Goal: Task Accomplishment & Management: Manage account settings

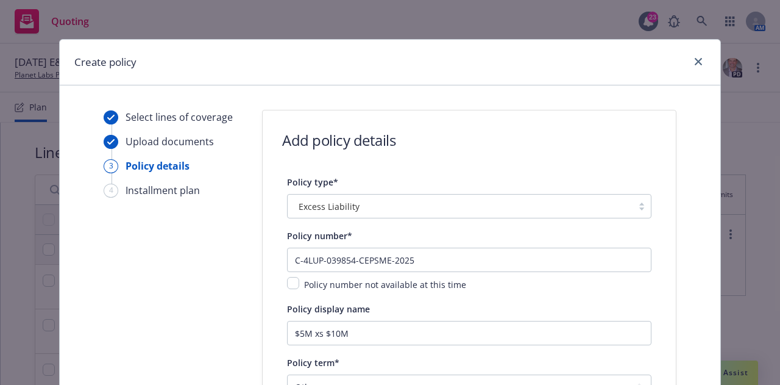
select select "other"
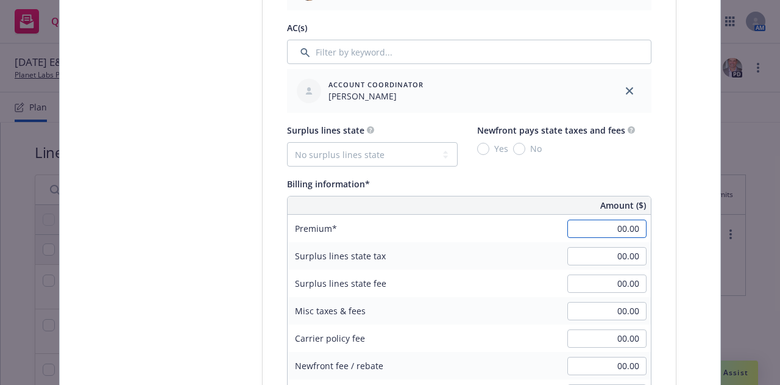
click at [596, 232] on input "00.00" at bounding box center [606, 228] width 79 height 18
click at [608, 230] on input "200,000.00" at bounding box center [606, 228] width 79 height 18
type input "20,000.00"
click at [406, 158] on select "No surplus lines state Alaska Alabama Arkansas Arizona California Colorado Conn…" at bounding box center [372, 154] width 171 height 24
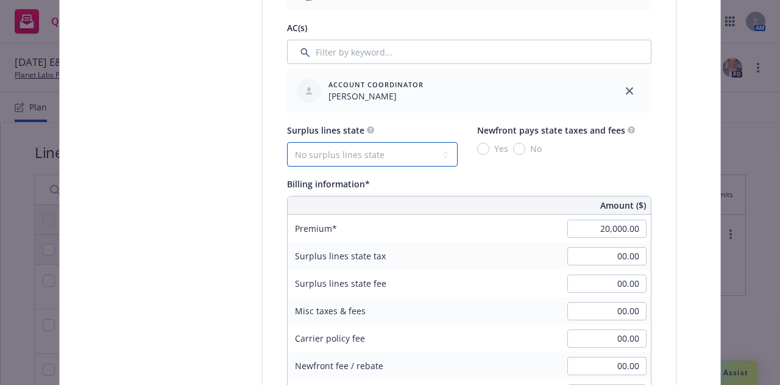
click at [411, 157] on select "No surplus lines state Alaska Alabama Arkansas Arizona California Colorado Conn…" at bounding box center [372, 154] width 171 height 24
select select "CA"
click at [287, 142] on select "No surplus lines state Alaska Alabama Arkansas Arizona California Colorado Conn…" at bounding box center [372, 154] width 171 height 24
type input "600.00"
type input "36.00"
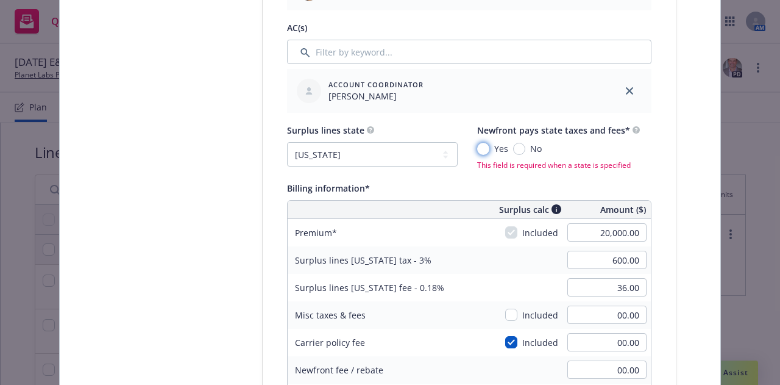
click at [480, 151] on input "Yes" at bounding box center [483, 149] width 12 height 12
radio input "true"
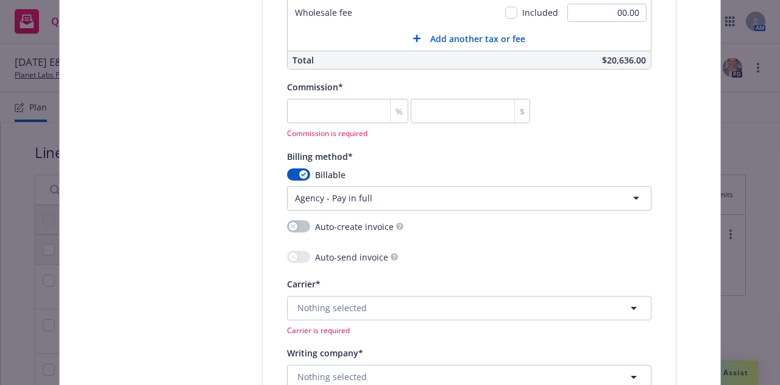
scroll to position [1148, 0]
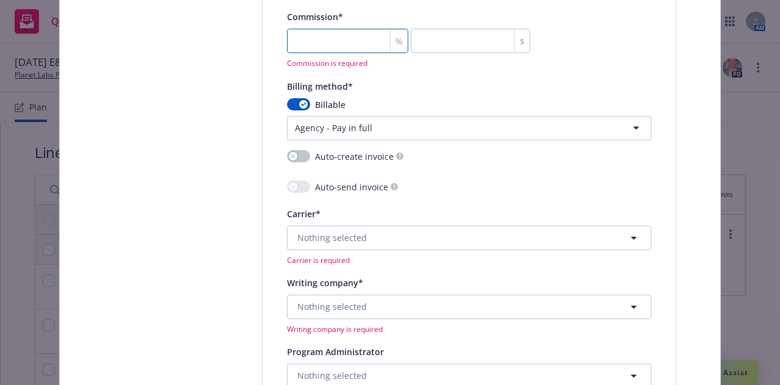
click at [347, 43] on input "number" at bounding box center [347, 41] width 121 height 24
type input "1"
type input "200"
type input "15"
type input "3000"
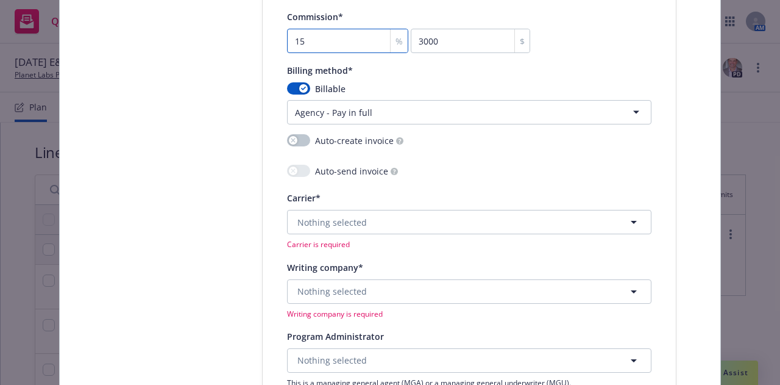
type input "15"
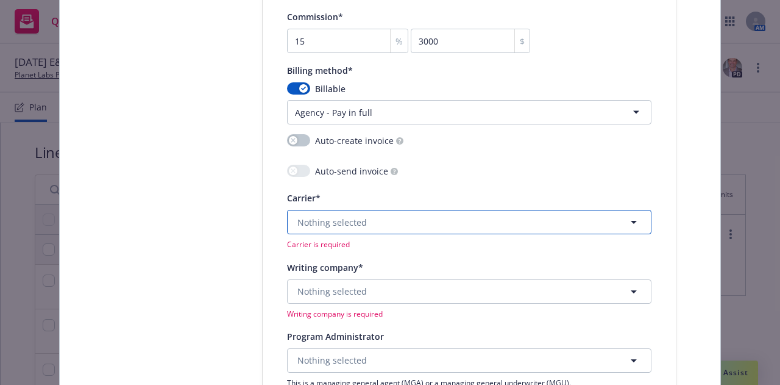
click at [456, 224] on button "Nothing selected" at bounding box center [469, 222] width 364 height 24
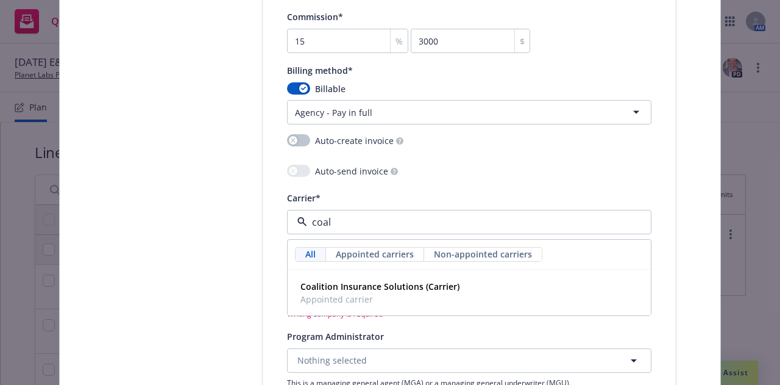
type input "coali"
click at [497, 298] on div "Coalition Insurance Solutions (Carrier) Appointed carrier" at bounding box center [469, 292] width 347 height 30
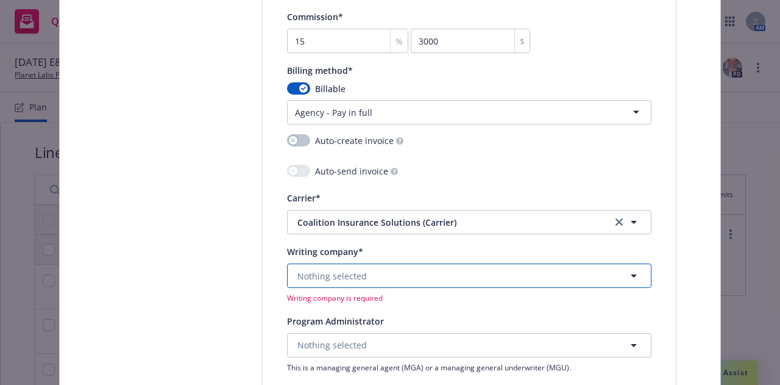
click at [444, 278] on button "Nothing selected" at bounding box center [469, 275] width 364 height 24
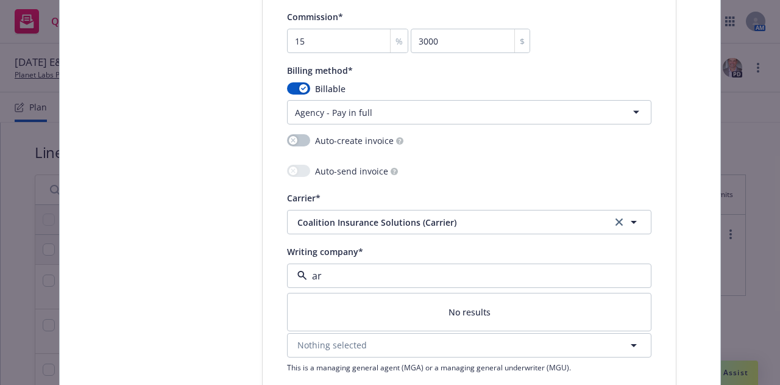
type input "a"
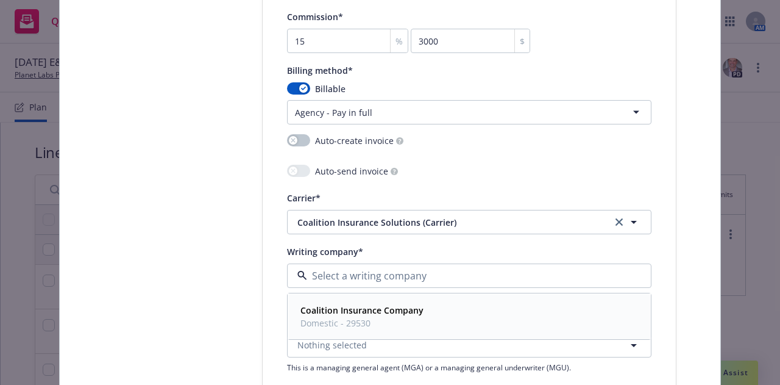
click at [461, 313] on div "Coalition Insurance Company Domestic - 29530" at bounding box center [469, 316] width 347 height 30
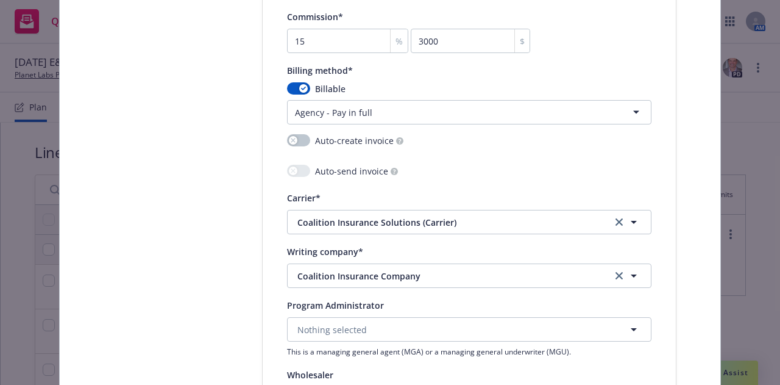
scroll to position [1383, 0]
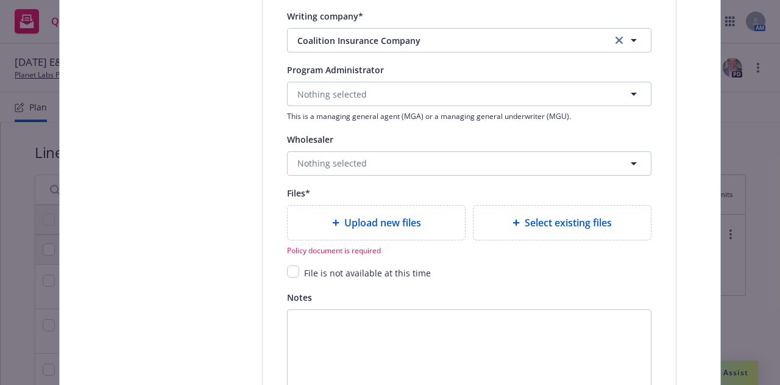
click at [564, 215] on span "Select existing files" at bounding box center [568, 222] width 87 height 15
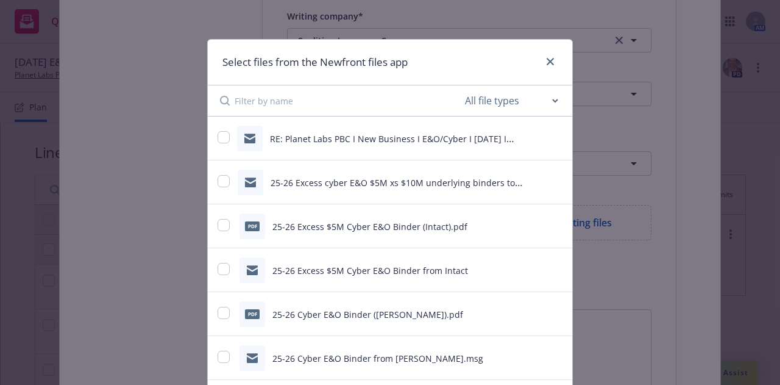
click at [299, 108] on input at bounding box center [349, 100] width 228 height 30
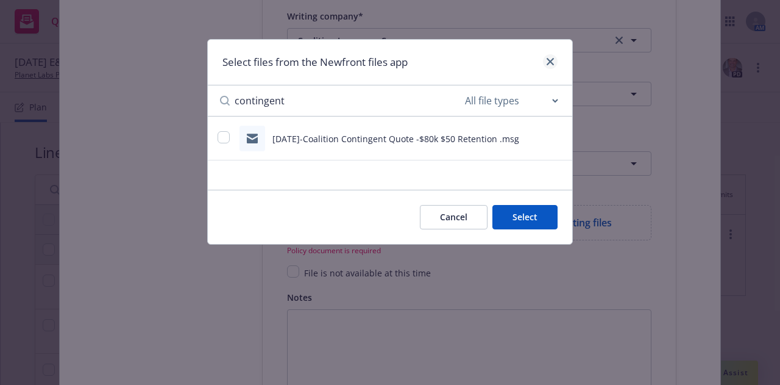
type input "contingent"
click at [549, 63] on icon "close" at bounding box center [550, 61] width 7 height 7
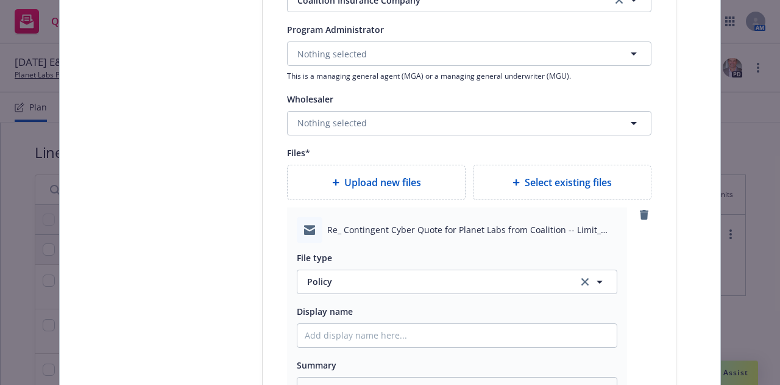
scroll to position [1425, 0]
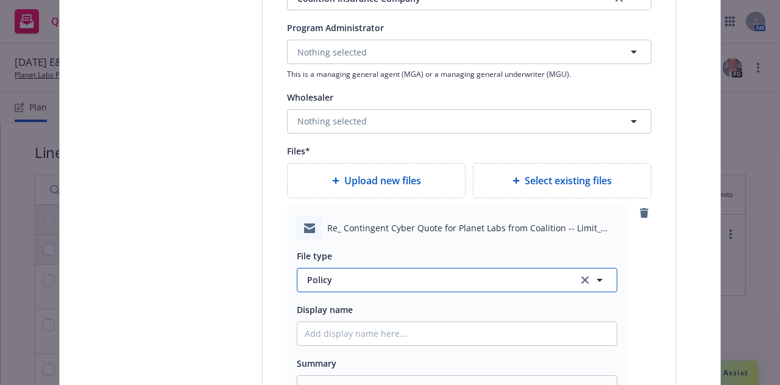
click at [480, 275] on span "Policy" at bounding box center [435, 279] width 257 height 13
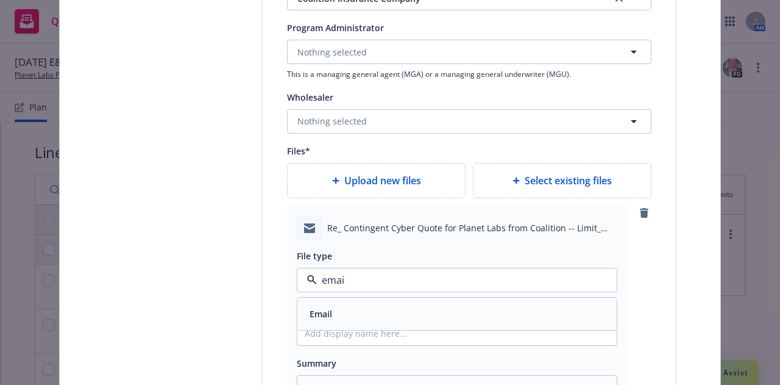
type input "email"
click at [494, 300] on div "Email" at bounding box center [456, 313] width 319 height 32
type textarea "x"
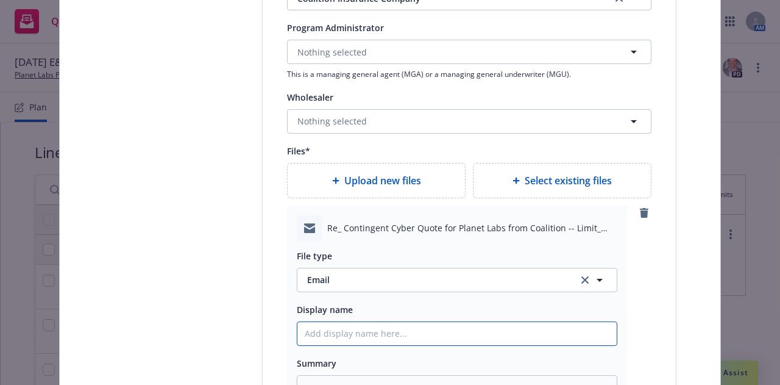
click at [514, 327] on input "Policy display name" at bounding box center [456, 333] width 319 height 23
type input "2"
type textarea "x"
type input "25-"
type textarea "x"
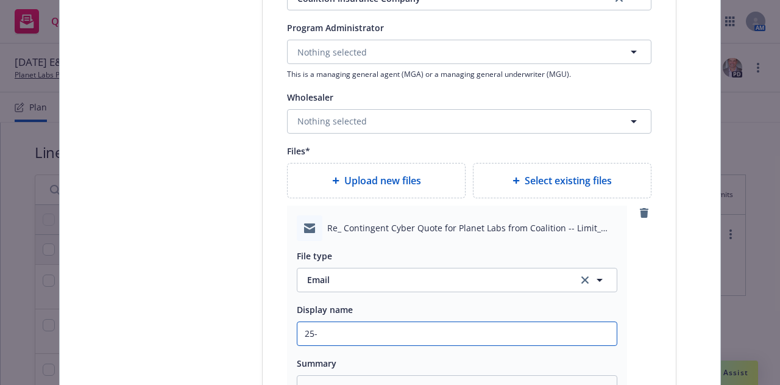
type input "25-2"
type textarea "x"
type input "25-26"
type textarea "x"
type input "25-26"
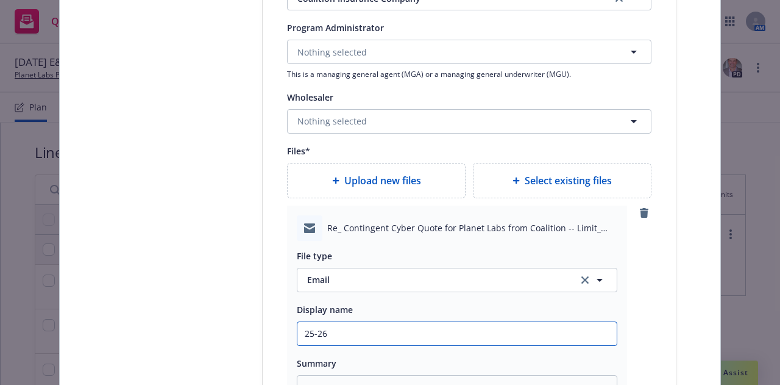
type textarea "x"
type input "25-26 Ex"
type textarea "x"
type input "25-26 Exce"
type textarea "x"
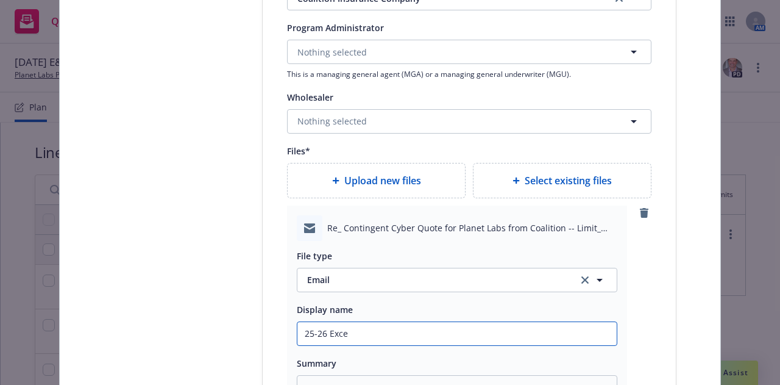
type input "25-26 Exces"
type textarea "x"
type input "25-26 Excess"
type textarea "x"
type input "25-26 Excess"
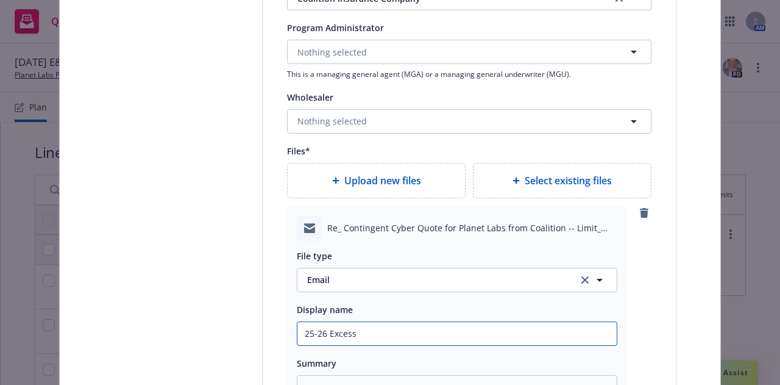
type textarea "x"
type input "25-26 Excess C"
type textarea "x"
type input "25-26 Excess Cybe"
type textarea "x"
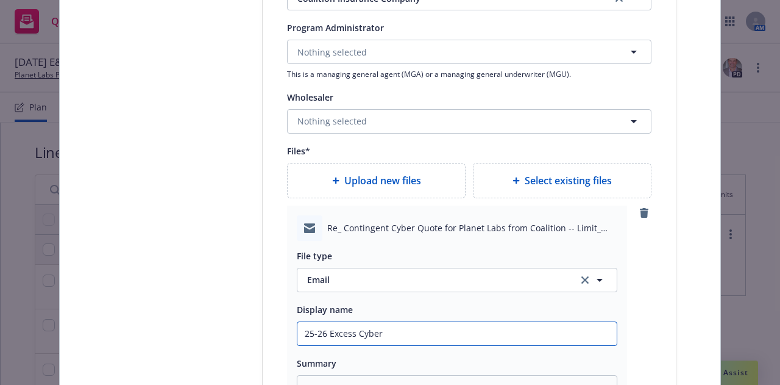
type input "25-26 Excess Cyber"
type textarea "x"
type input "25-26 Excess Cyber E&"
type textarea "x"
type input "25-26 Excess Cyber E&O"
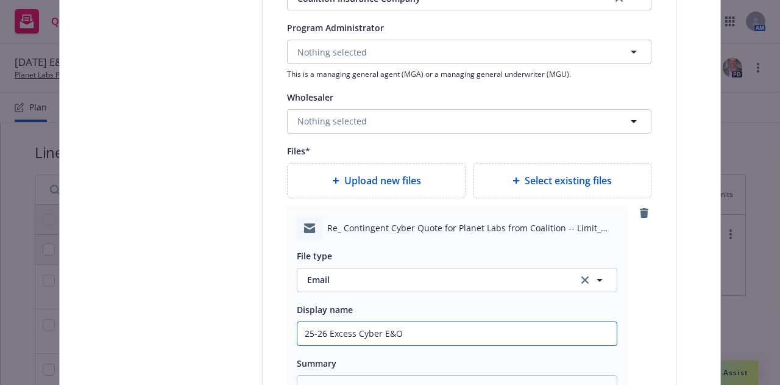
type textarea "x"
type input "25-26 Excess Cyber E&O"
type textarea "x"
type input "25-26 Excess Cyber E&O $"
type textarea "x"
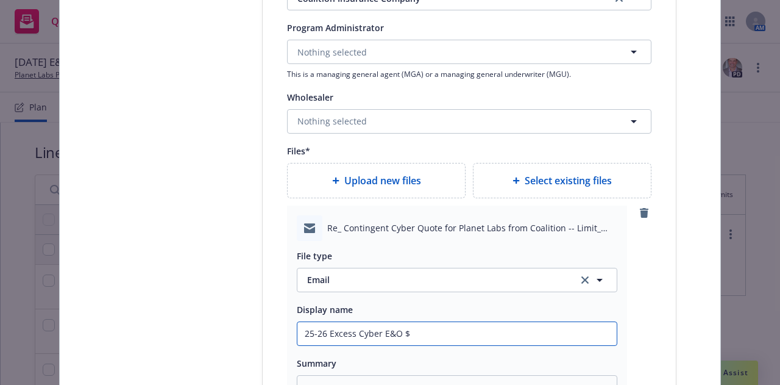
type input "25-26 Excess Cyber E&O $5"
type textarea "x"
type input "25-26 Excess Cyber E&O $5M"
type textarea "x"
type input "25-26 Excess Cyber E&O $5M xs"
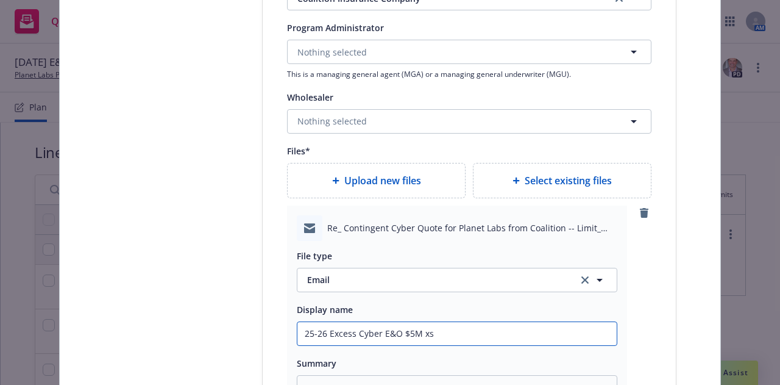
type textarea "x"
type input "25-26 Excess Cyber E&O $5M xs $"
type textarea "x"
type input "25-26 Excess Cyber E&O $5M xs $10"
type textarea "x"
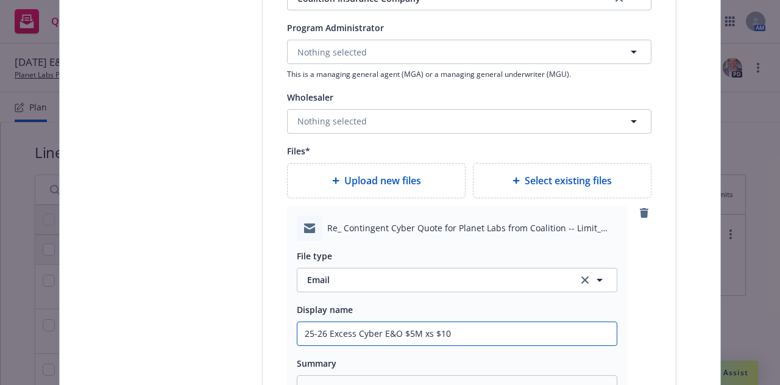
type input "25-26 Excess Cyber E&O $5M xs $10M"
type textarea "x"
type input "25-26 Excess Cyber E&O $5M xs $10M B"
type textarea "x"
type input "25-26 Excess Cyber E&O $5M xs $10M Bind"
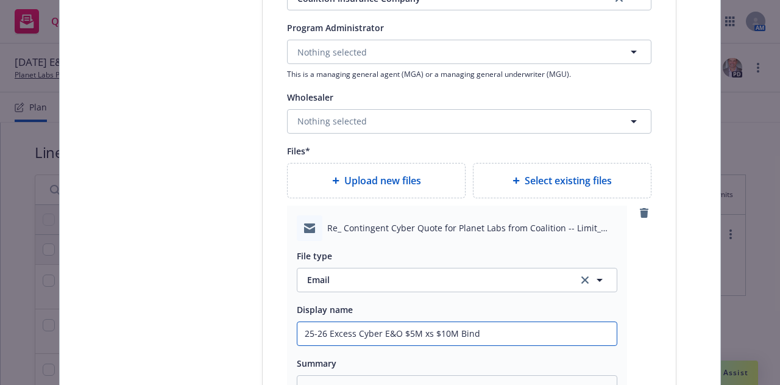
type textarea "x"
type input "25-26 Excess Cyber E&O $5M xs $10M Binde"
type textarea "x"
type input "25-26 Excess Cyber E&O $5M xs $10M Binder"
type textarea "x"
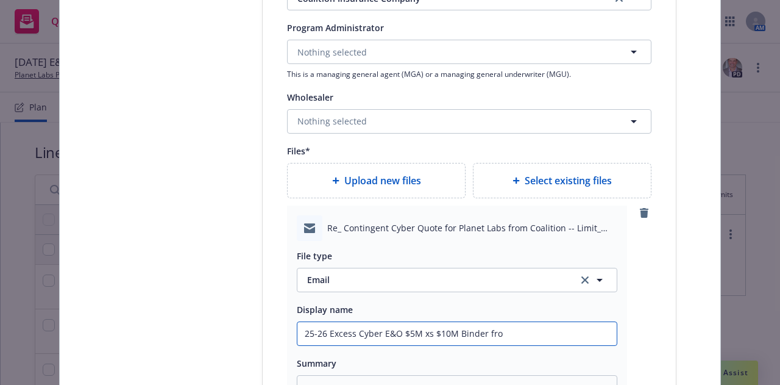
type input "25-26 Excess Cyber E&O $5M xs $10M Binder from"
type textarea "x"
type input "25-26 Excess Cyber E&O $5M xs $10M Binder from"
type textarea "x"
type input "25-26 Excess Cyber E&O $5M xs $10M Binder from C"
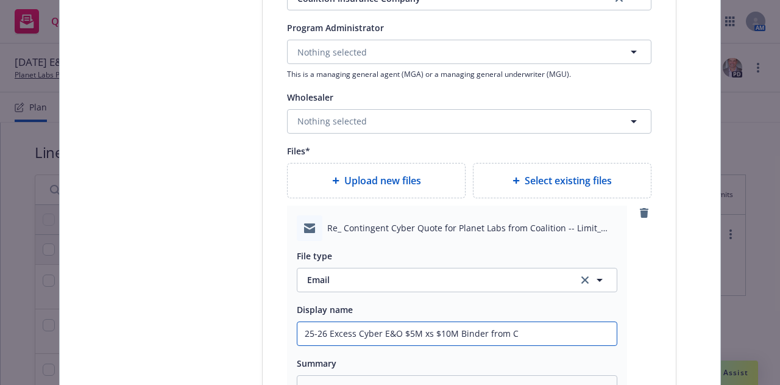
type textarea "x"
type input "25-26 Excess Cyber E&O $5M xs $10M Binder from Coa"
type textarea "x"
type input "25-26 Excess Cyber E&O $5M xs $10M Binder from Coai"
type textarea "x"
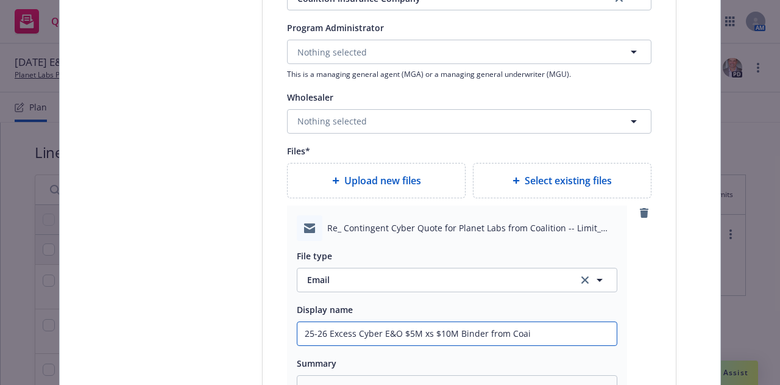
type input "25-26 Excess Cyber E&O $5M xs $10M Binder from Coa"
type textarea "x"
type input "25-26 Excess Cyber E&O $5M xs $10M Binder from Coal"
type textarea "x"
type input "25-26 Excess Cyber E&O $5M xs $10M Binder from Coali"
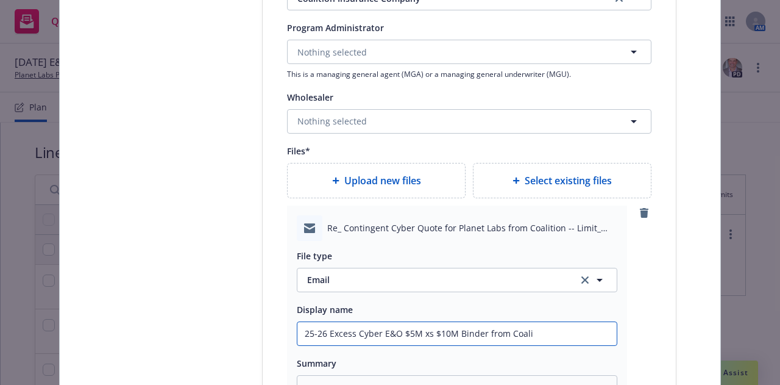
type textarea "x"
type input "25-26 Excess Cyber E&O $5M xs $10M Binder from Coalitio"
type textarea "x"
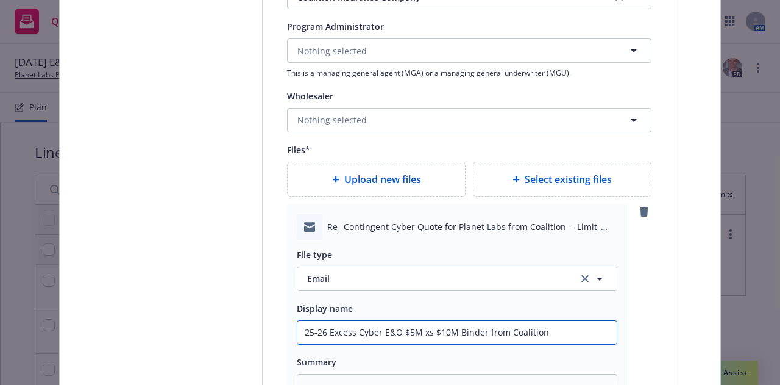
scroll to position [1417, 0]
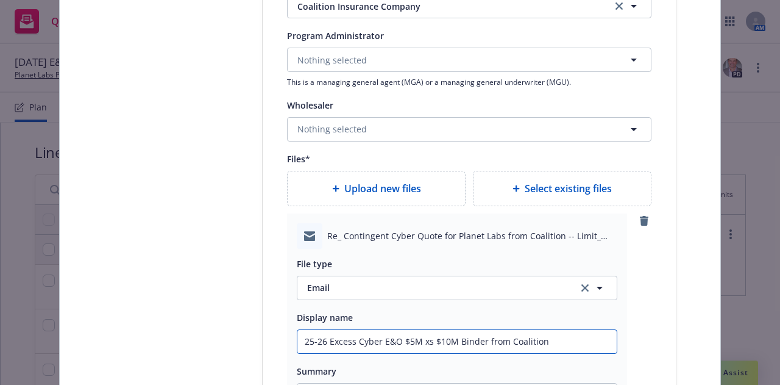
type input "25-26 Excess Cyber E&O $5M xs $10M Binder from Coalition"
type textarea "x"
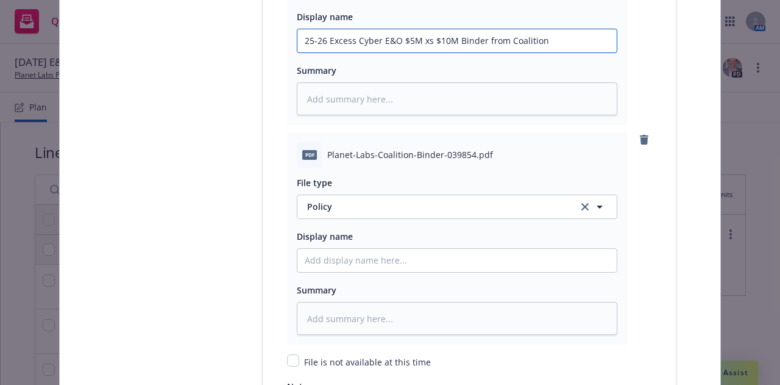
scroll to position [1720, 0]
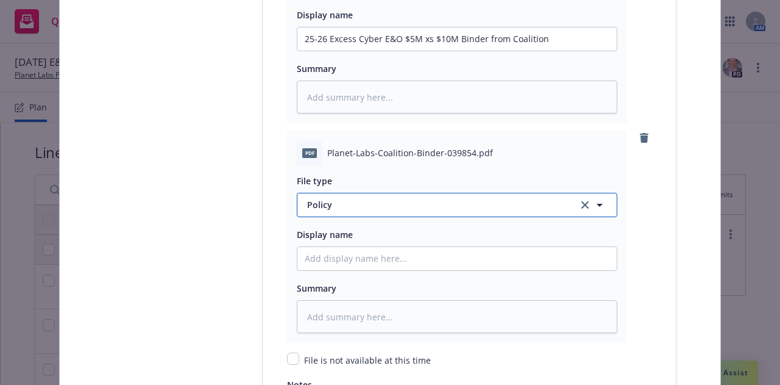
click at [532, 196] on button "Policy" at bounding box center [457, 205] width 321 height 24
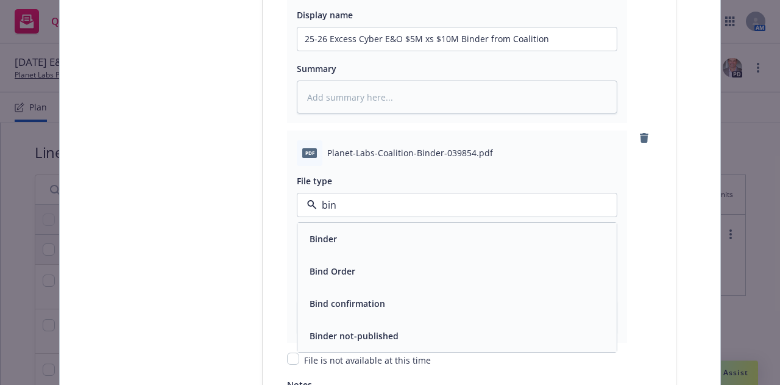
type input "bind"
click at [501, 243] on div "Binder" at bounding box center [457, 239] width 305 height 18
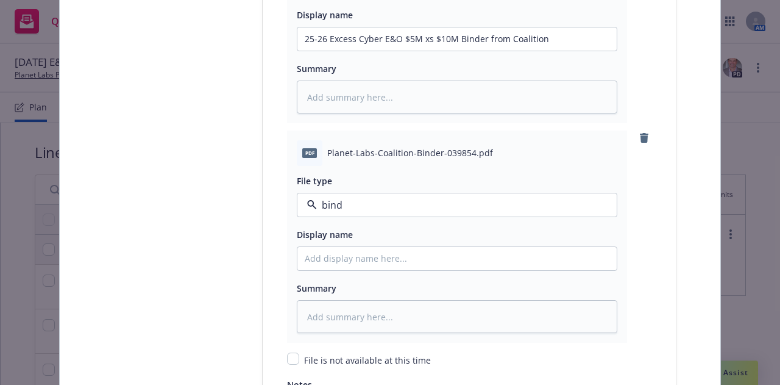
type textarea "x"
drag, startPoint x: 585, startPoint y: 32, endPoint x: 171, endPoint y: 41, distance: 414.5
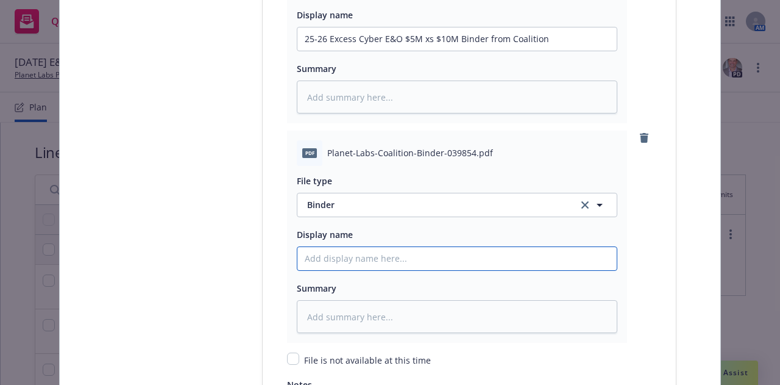
click at [554, 253] on input "Policy display name" at bounding box center [456, 258] width 319 height 23
paste input "25-26 Excess Cyber E&O $5M xs $10M Binder from Coalition"
type input "25-26 Excess Cyber E&O $5M xs $10M Binder from Coalition"
type textarea "x"
click at [504, 258] on input "25-26 Excess Cyber E&O $5M xs $10M Binder from Coalition" at bounding box center [456, 258] width 319 height 23
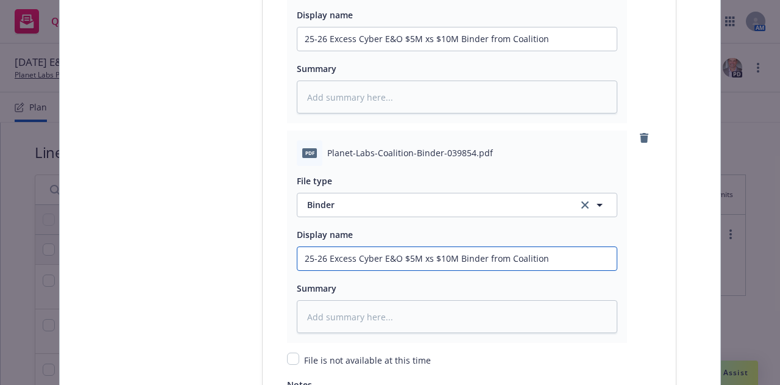
type input "25-26 Excess Cyber E&O $5M xs $10M Binder fromCoalition"
type textarea "x"
type input "25-26 Excess Cyber E&O $5M xs $10M Binder froCoalition"
type textarea "x"
type input "25-26 Excess Cyber E&O $5M xs $10M Binder fCoalition"
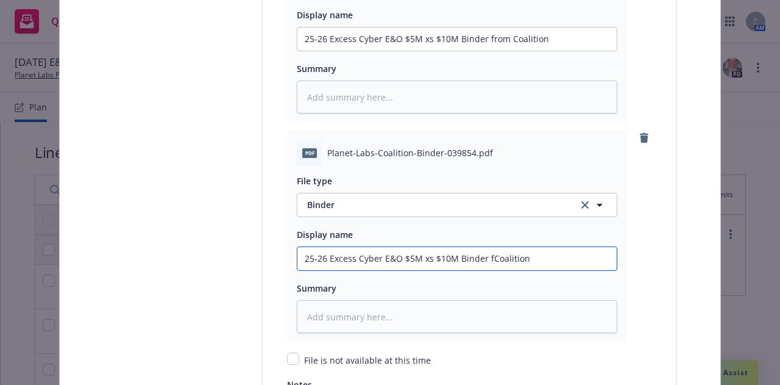
type textarea "x"
type input "25-26 Excess Cyber E&O $5M xs $10M Binder Coalition"
type textarea "x"
type input "25-26 Excess Cyber E&O $5M xs $10M Binder (Coalition"
click at [543, 258] on input "25-26 Excess Cyber E&O $5M xs $10M Binder (Coalition" at bounding box center [456, 258] width 319 height 23
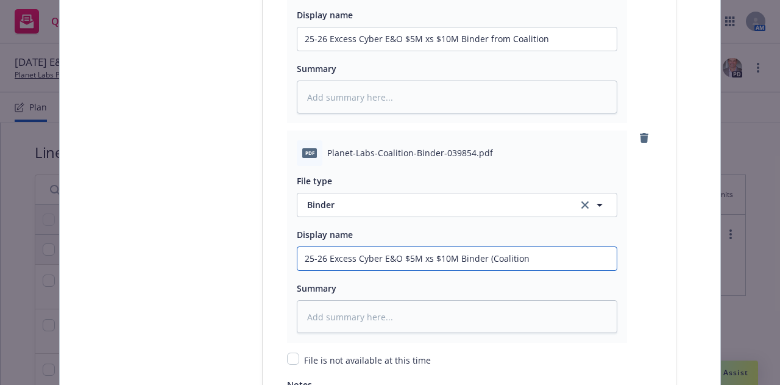
type textarea "x"
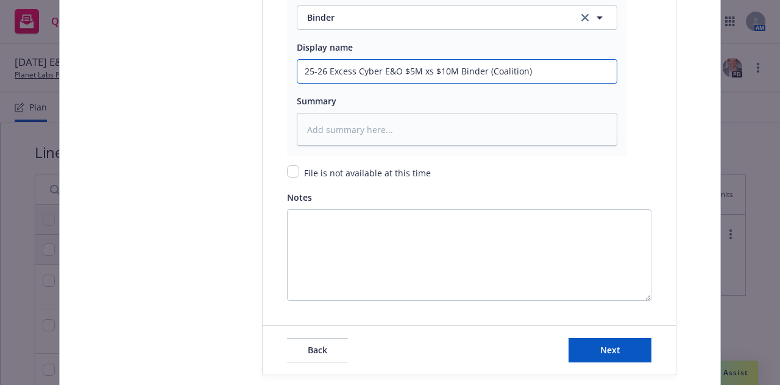
scroll to position [1941, 0]
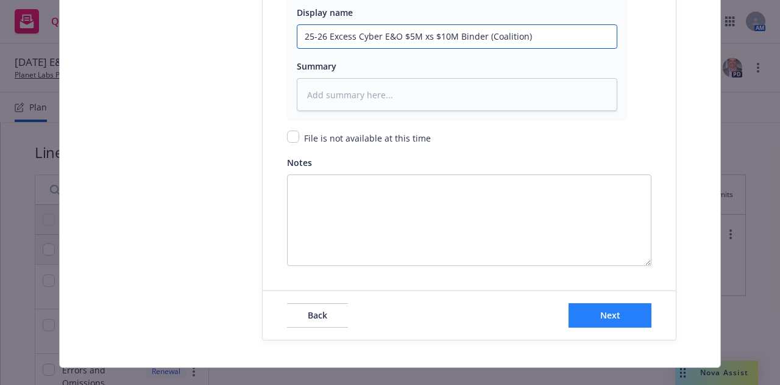
type input "25-26 Excess Cyber E&O $5M xs $10M Binder (Coalition)"
click at [622, 319] on button "Next" at bounding box center [610, 315] width 83 height 24
type textarea "x"
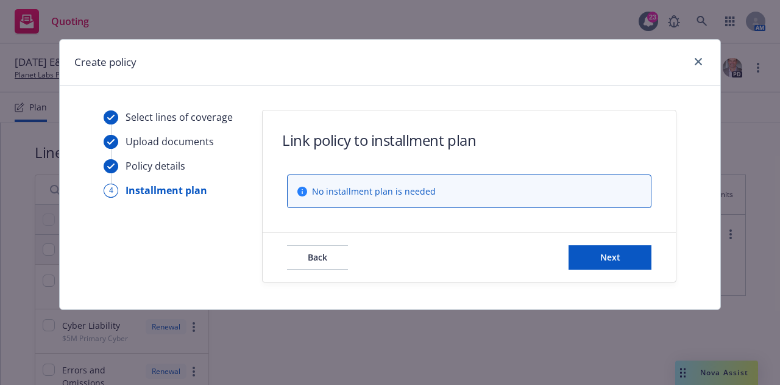
scroll to position [0, 0]
click at [627, 260] on button "Next" at bounding box center [610, 257] width 83 height 24
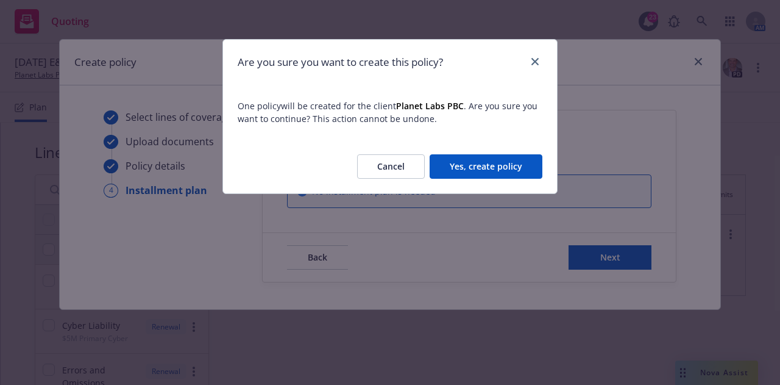
click at [518, 165] on button "Yes, create policy" at bounding box center [486, 166] width 113 height 24
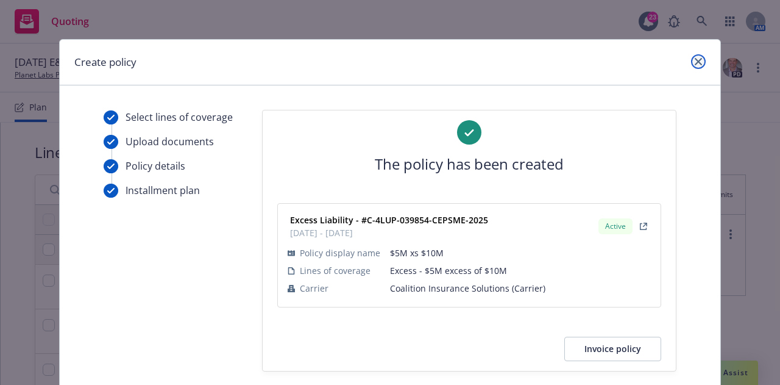
click at [695, 58] on icon "close" at bounding box center [698, 61] width 7 height 7
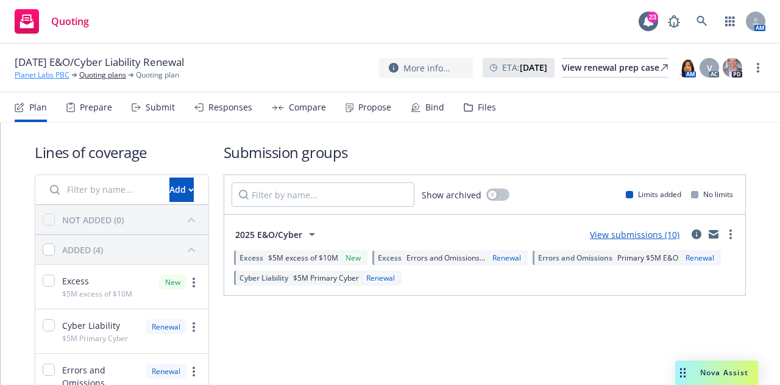
click at [51, 72] on link "Planet Labs PBC" at bounding box center [42, 74] width 55 height 11
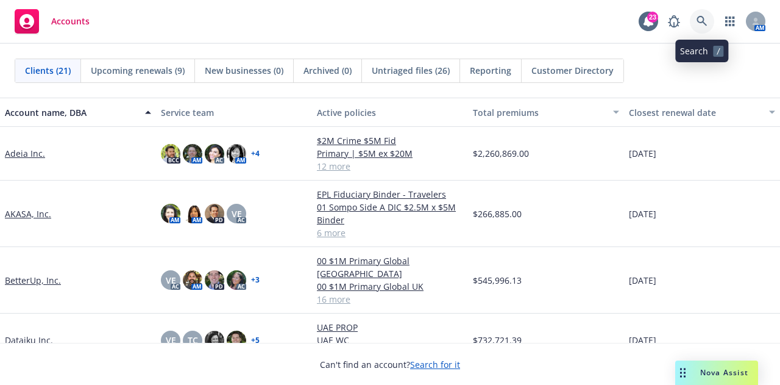
click at [707, 18] on link at bounding box center [702, 21] width 24 height 24
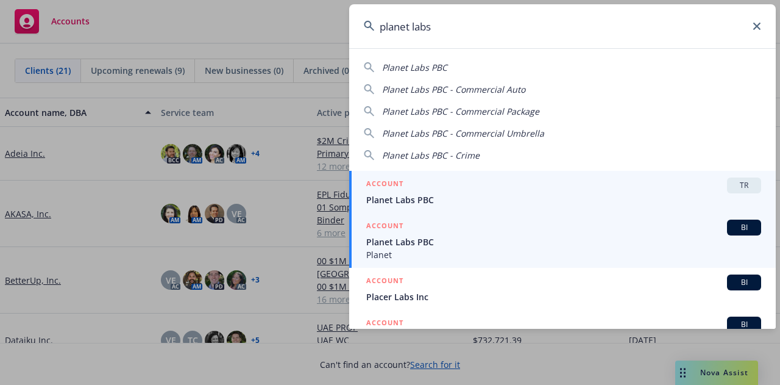
type input "planet labs"
click at [533, 234] on div "ACCOUNT BI" at bounding box center [563, 227] width 395 height 16
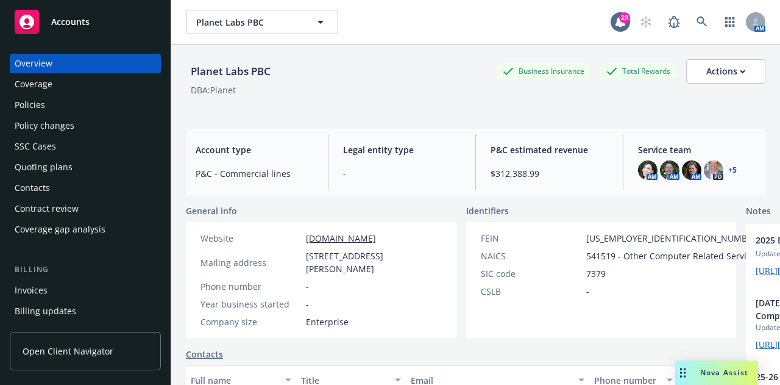
click at [55, 102] on div "Policies" at bounding box center [85, 104] width 141 height 19
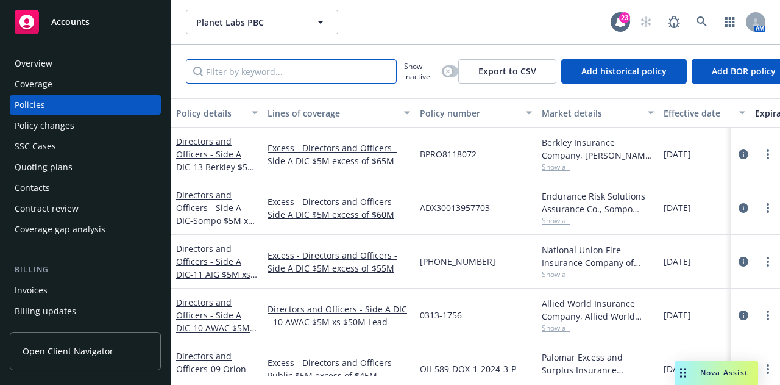
click at [312, 76] on input "Filter by keyword..." at bounding box center [291, 71] width 211 height 24
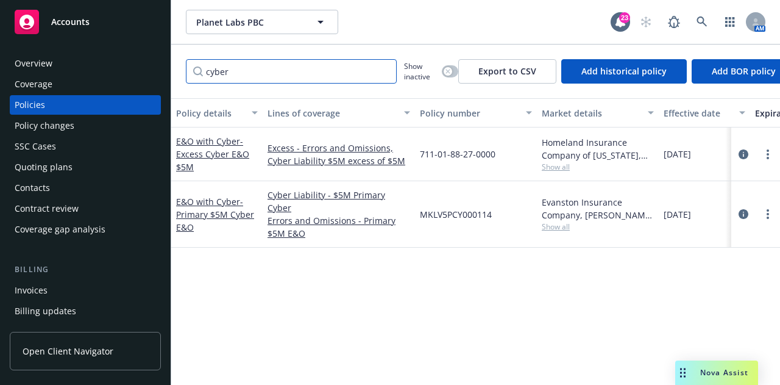
type input "cyber"
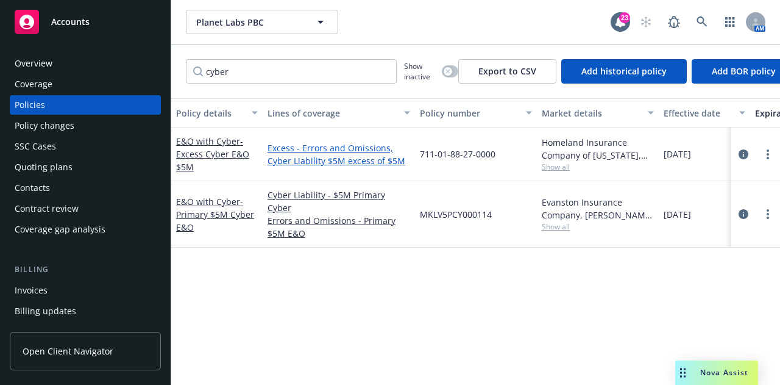
drag, startPoint x: 412, startPoint y: 161, endPoint x: 289, endPoint y: 144, distance: 124.2
click at [257, 144] on div "E&O with Cyber - Excess Cyber E&O $5M Excess - Errors and Omissions, Cyber Liab…" at bounding box center [759, 154] width 1176 height 54
click at [603, 280] on div "Policy details Lines of coverage Policy number Market details Effective date Ex…" at bounding box center [475, 236] width 609 height 277
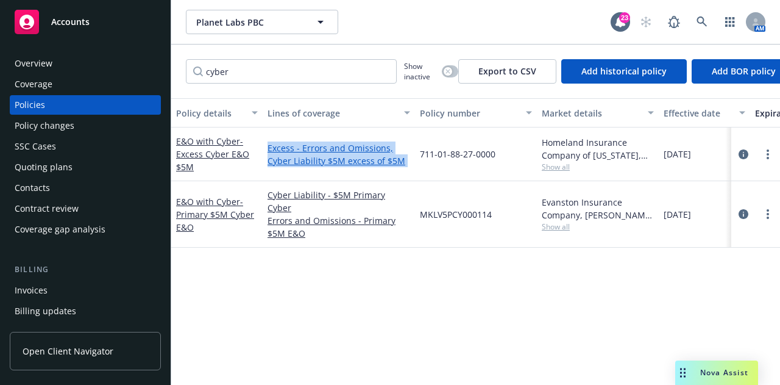
drag, startPoint x: 414, startPoint y: 160, endPoint x: 269, endPoint y: 147, distance: 146.2
click at [269, 147] on div "E&O with Cyber - Excess Cyber E&O $5M Excess - Errors and Omissions, Cyber Liab…" at bounding box center [759, 154] width 1176 height 54
copy div "Excess - Errors and Omissions, Cyber Liability $5M excess of $5M"
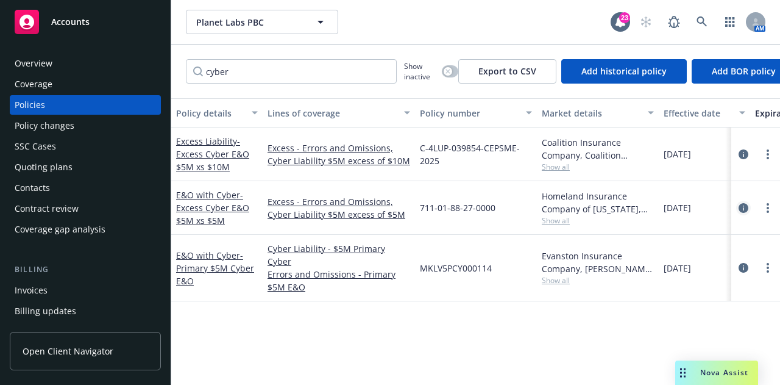
click at [747, 209] on icon "circleInformation" at bounding box center [744, 208] width 10 height 10
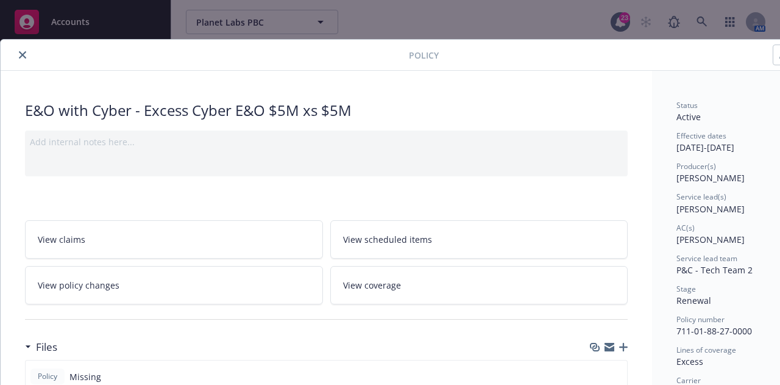
scroll to position [271, 0]
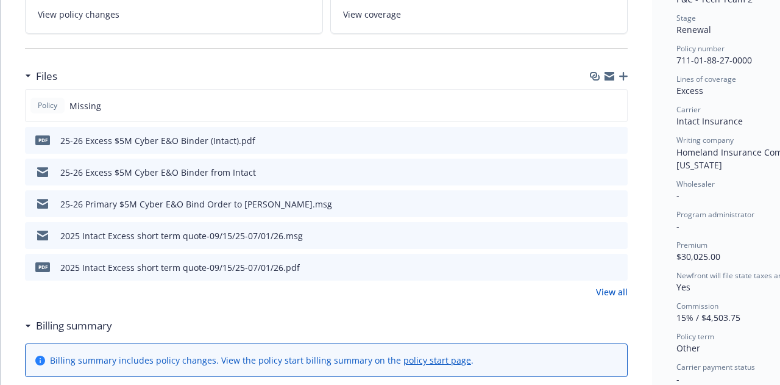
click at [600, 137] on icon "download file" at bounding box center [596, 140] width 10 height 10
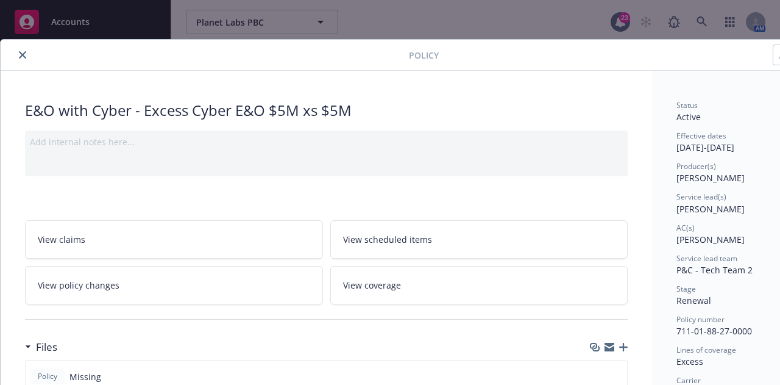
click at [20, 57] on icon "close" at bounding box center [22, 54] width 7 height 7
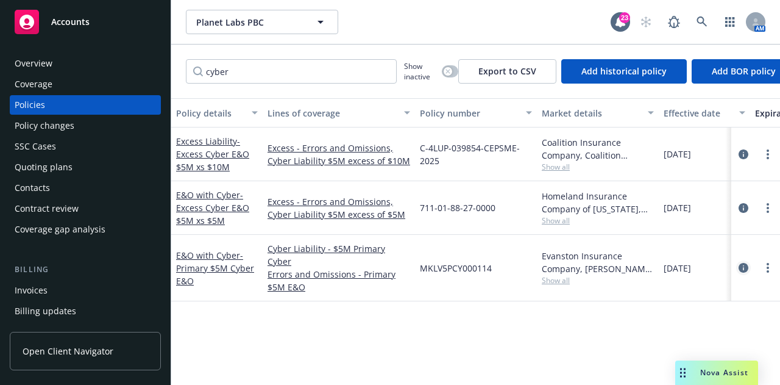
click at [742, 263] on icon "circleInformation" at bounding box center [744, 268] width 10 height 10
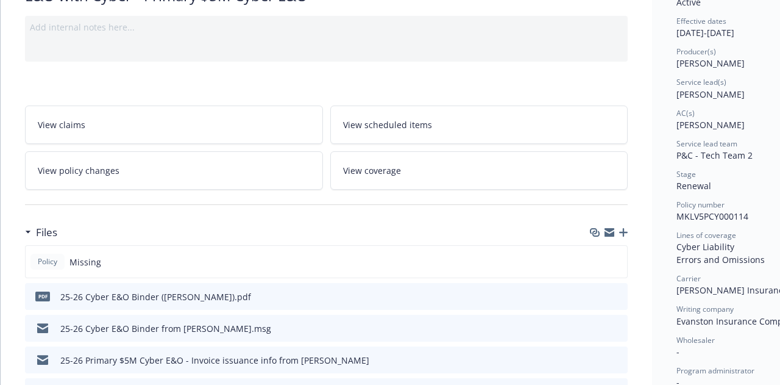
scroll to position [126, 0]
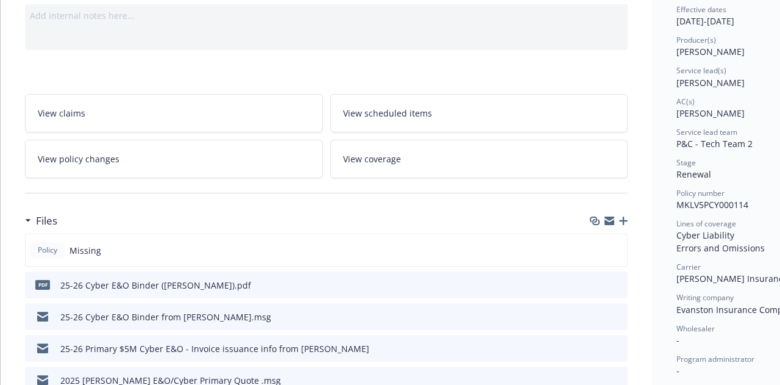
click at [601, 279] on icon "download file" at bounding box center [596, 284] width 10 height 10
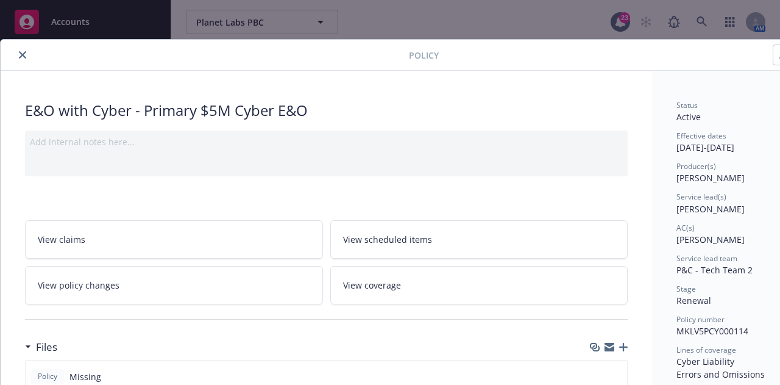
click at [15, 51] on button "close" at bounding box center [22, 55] width 15 height 15
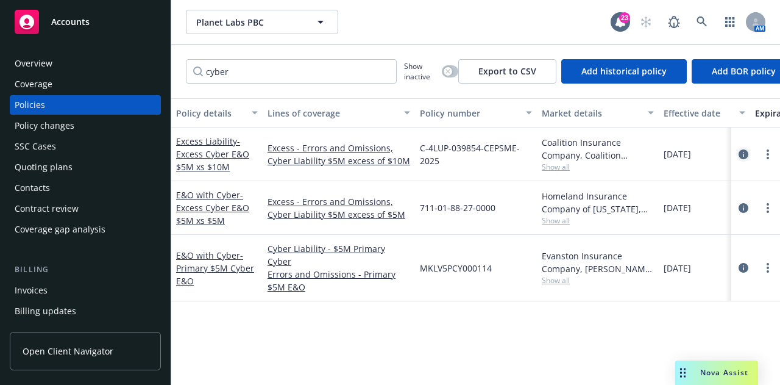
click at [747, 155] on icon "circleInformation" at bounding box center [744, 154] width 10 height 10
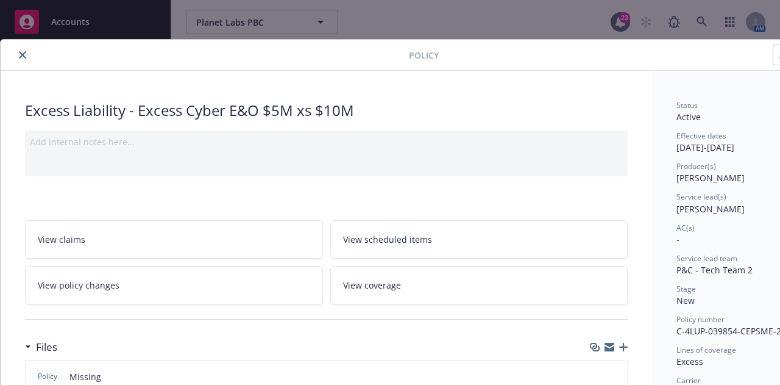
click at [27, 55] on button "close" at bounding box center [22, 55] width 15 height 15
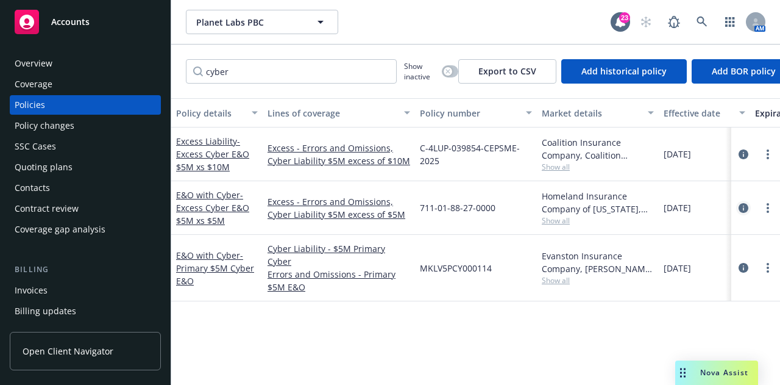
click at [742, 204] on icon "circleInformation" at bounding box center [744, 208] width 10 height 10
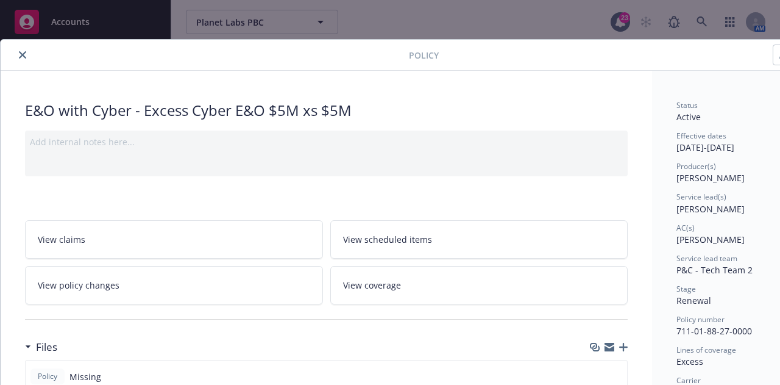
click at [8, 53] on div at bounding box center [206, 55] width 403 height 15
click at [20, 55] on icon "close" at bounding box center [22, 54] width 7 height 7
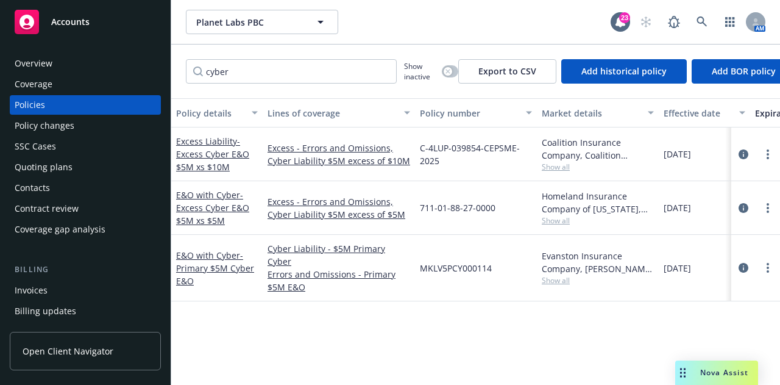
click at [736, 253] on div at bounding box center [755, 268] width 49 height 66
click at [749, 261] on link "circleInformation" at bounding box center [743, 267] width 15 height 15
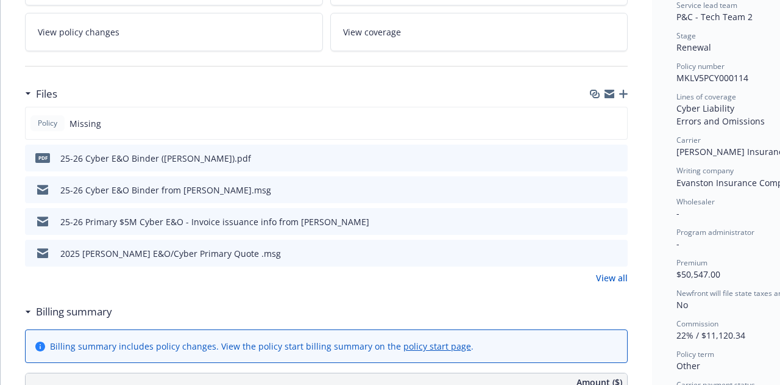
scroll to position [252, 0]
click at [614, 154] on icon "preview file" at bounding box center [616, 158] width 11 height 9
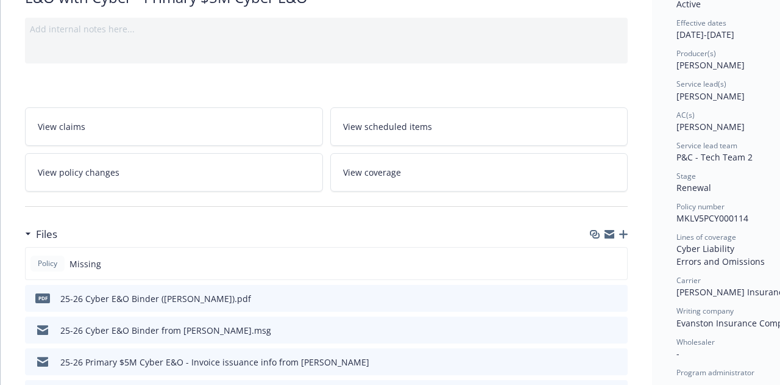
scroll to position [113, 0]
click at [190, 175] on link "View policy changes" at bounding box center [174, 171] width 298 height 38
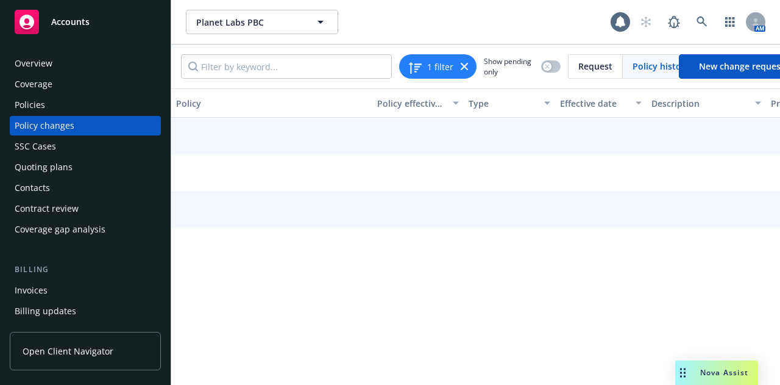
click at [271, 171] on div at bounding box center [675, 185] width 1009 height 134
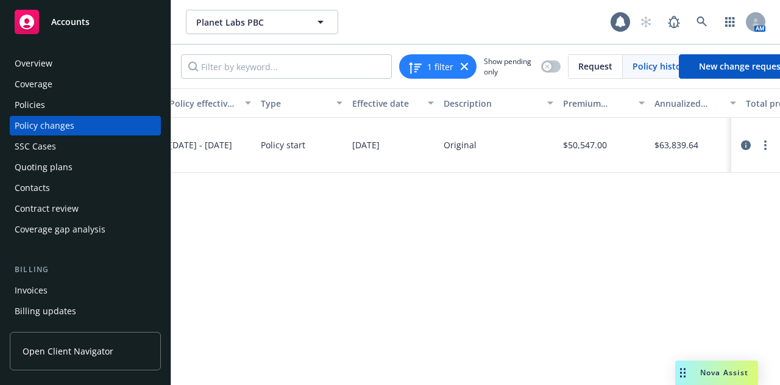
scroll to position [0, 212]
click at [769, 141] on link "more" at bounding box center [765, 145] width 15 height 15
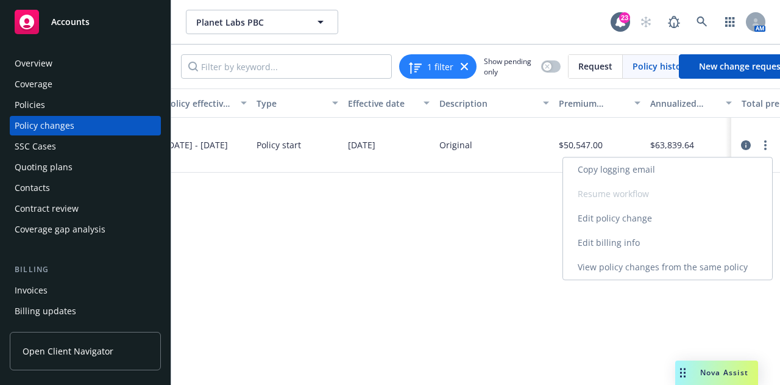
click at [658, 244] on link "Edit billing info" at bounding box center [667, 242] width 209 height 24
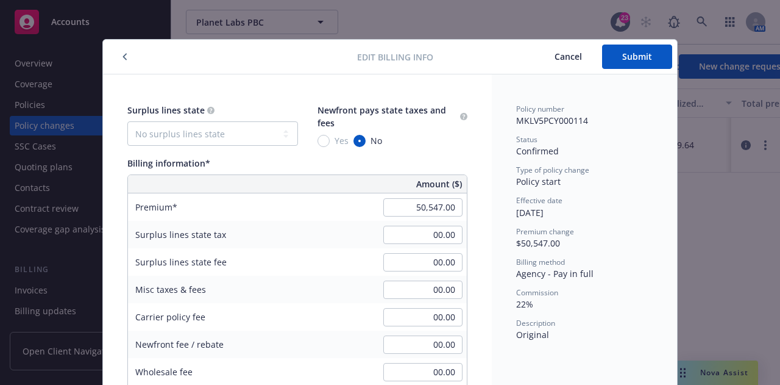
scroll to position [37, 0]
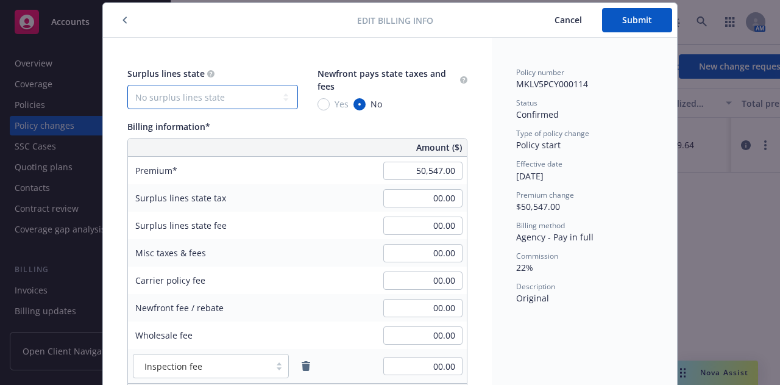
click at [173, 98] on select "No surplus lines state Alaska Alabama Arkansas Arizona California Colorado Conn…" at bounding box center [212, 97] width 171 height 24
select select "CA"
click at [127, 85] on select "No surplus lines state Alaska Alabama Arkansas Arizona California Colorado Conn…" at bounding box center [212, 97] width 171 height 24
type input "1,516.41"
type input "90.98"
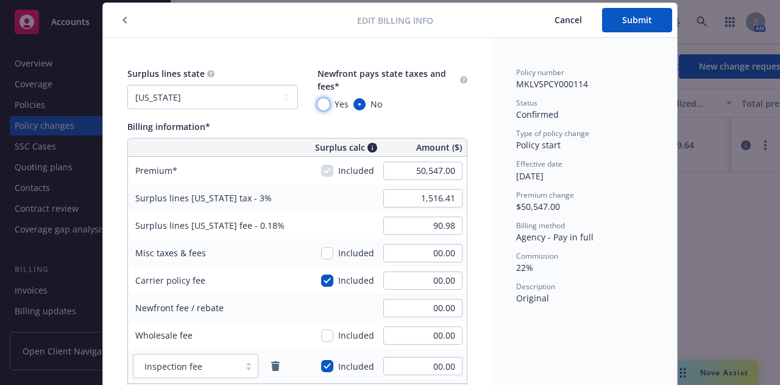
click at [317, 101] on input "Yes" at bounding box center [323, 104] width 12 height 12
radio input "true"
click at [634, 18] on span "Submit" at bounding box center [637, 20] width 30 height 12
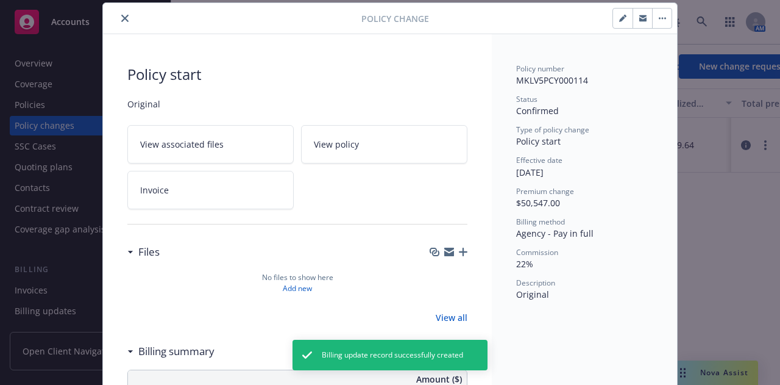
click at [118, 21] on button "close" at bounding box center [125, 18] width 15 height 15
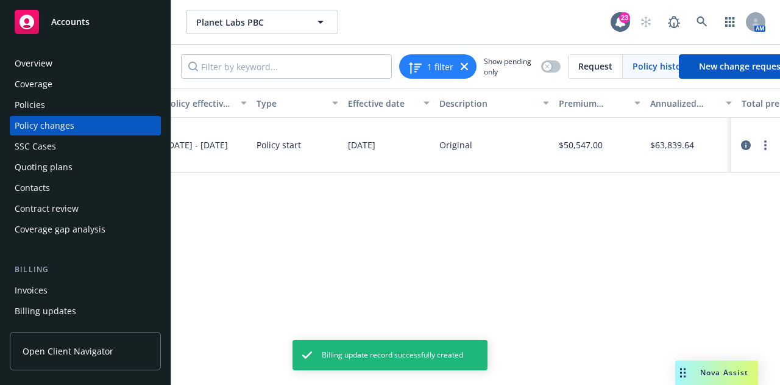
click at [65, 111] on div "Policies" at bounding box center [85, 104] width 141 height 19
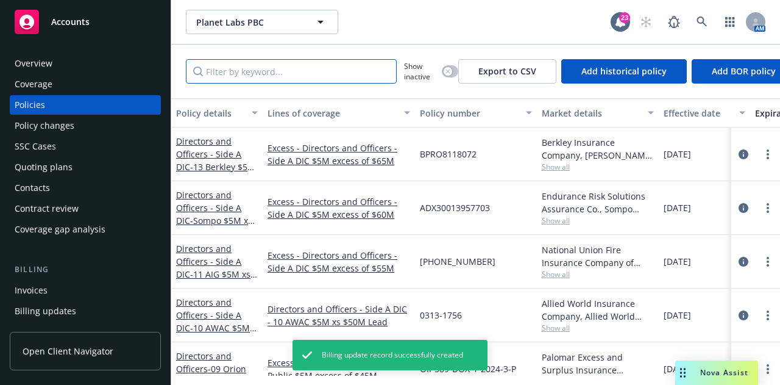
click at [328, 78] on input "Filter by keyword..." at bounding box center [291, 71] width 211 height 24
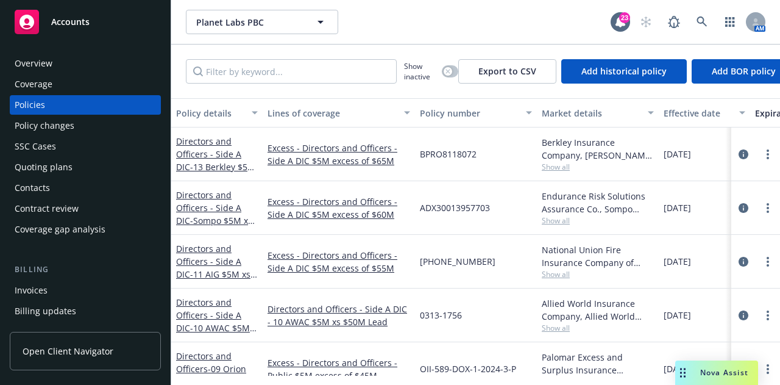
click at [290, 57] on div "Show inactive Export to CSV Add historical policy Add BOR policy" at bounding box center [475, 71] width 609 height 54
click at [304, 69] on input "Filter by keyword..." at bounding box center [291, 71] width 211 height 24
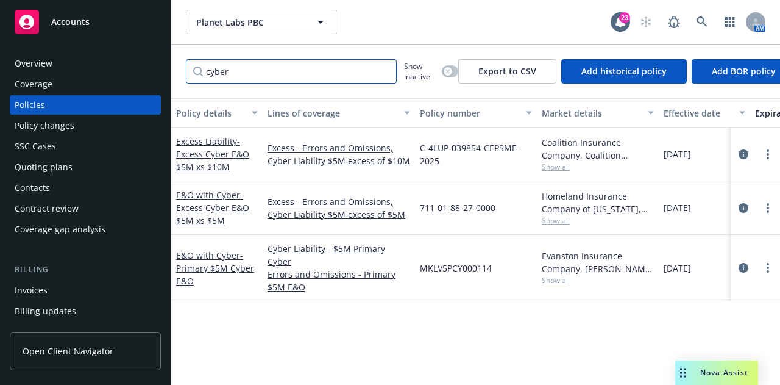
type input "cyber"
click at [559, 219] on span "Show all" at bounding box center [598, 220] width 112 height 10
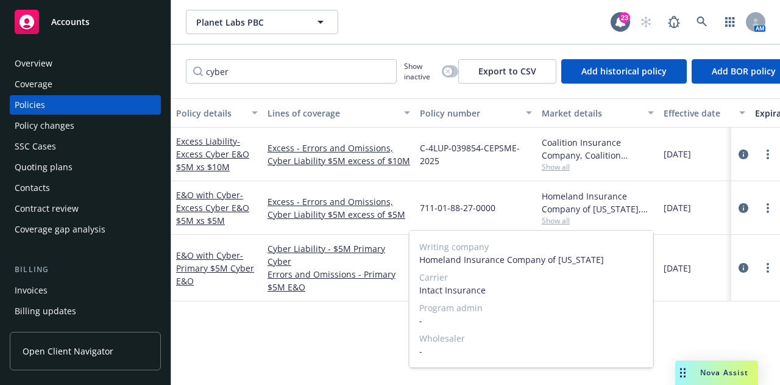
click at [559, 219] on span "Show all" at bounding box center [598, 220] width 112 height 10
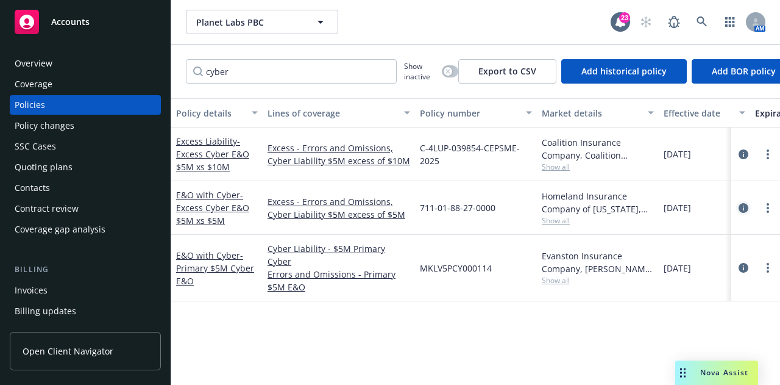
click at [743, 207] on icon "circleInformation" at bounding box center [744, 208] width 10 height 10
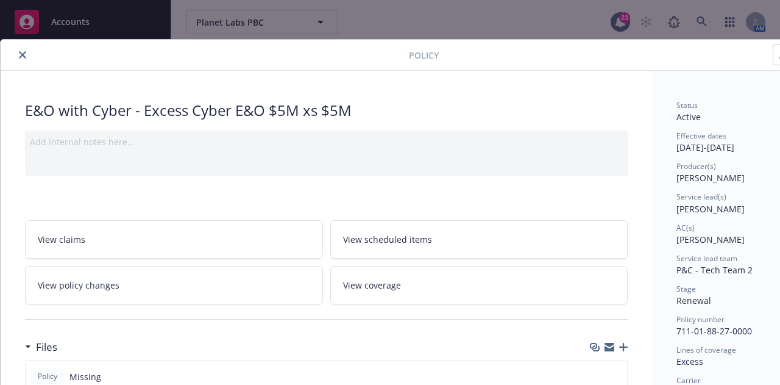
click at [18, 53] on button "close" at bounding box center [22, 55] width 15 height 15
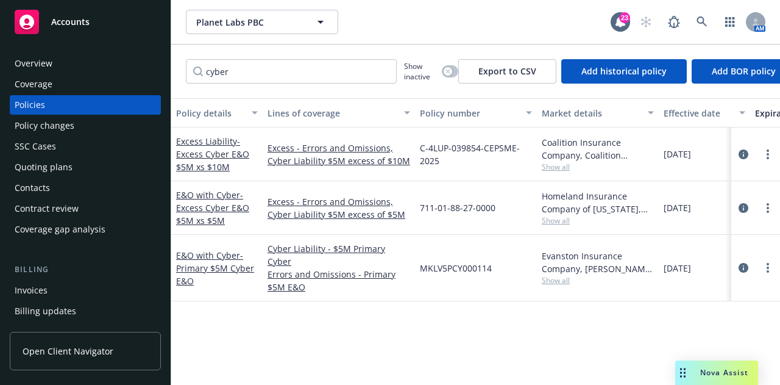
click at [113, 289] on div "Invoices" at bounding box center [85, 289] width 141 height 19
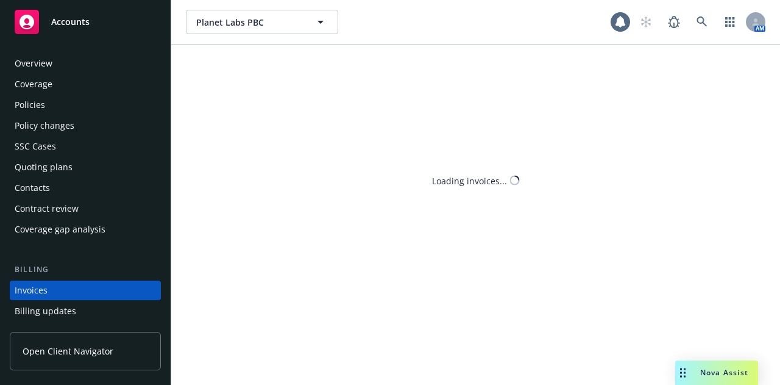
scroll to position [78, 0]
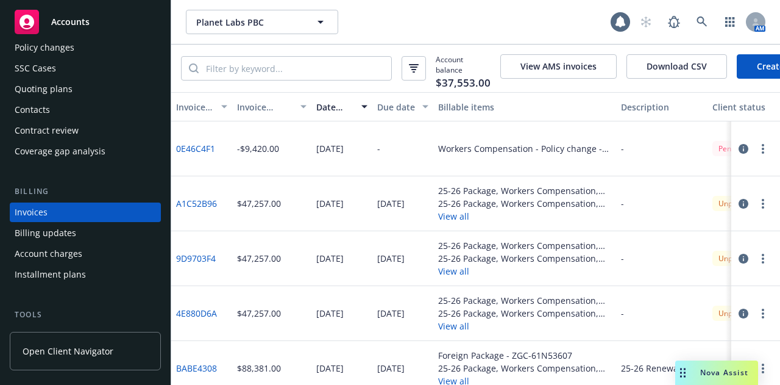
click at [751, 58] on link "Create Invoice" at bounding box center [786, 66] width 99 height 24
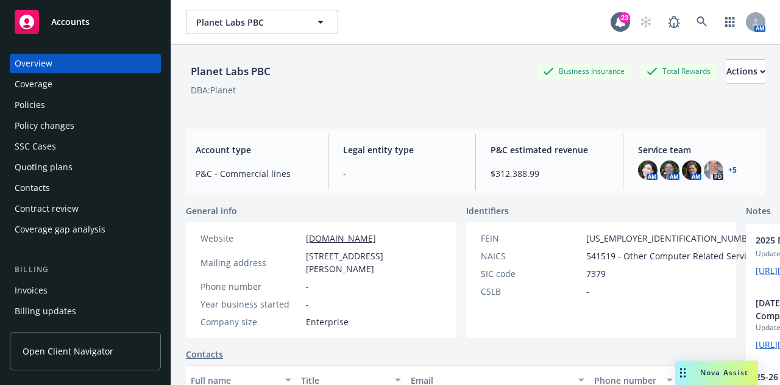
click at [89, 103] on div "Policies" at bounding box center [85, 104] width 141 height 19
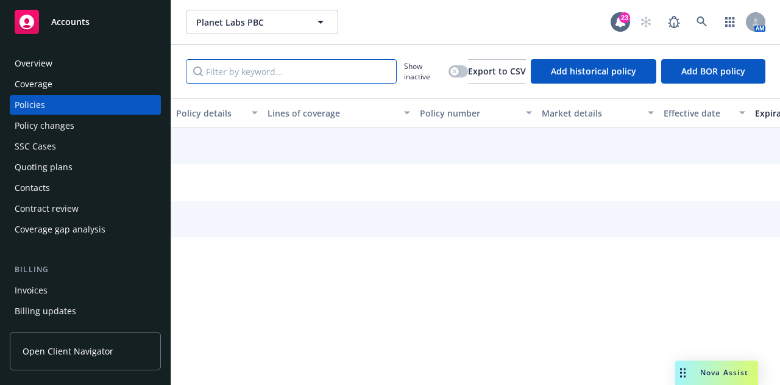
click at [300, 70] on input "Filter by keyword..." at bounding box center [291, 71] width 211 height 24
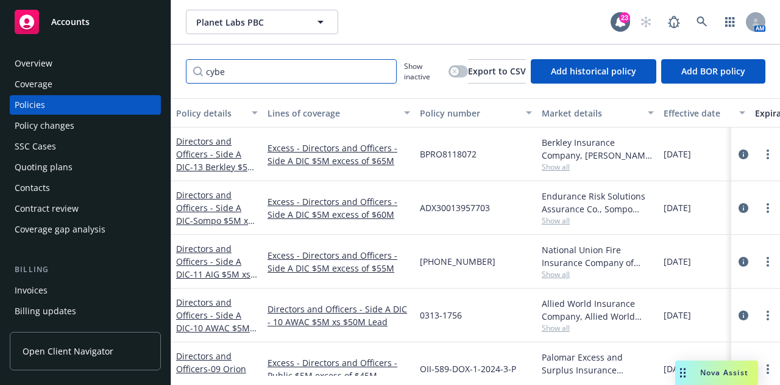
type input "cyber"
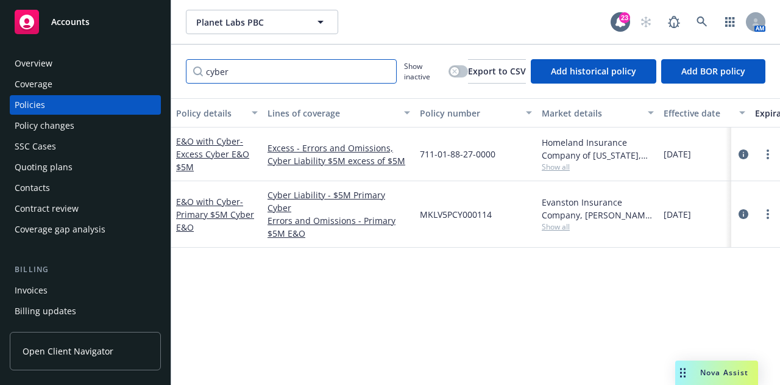
click at [383, 69] on input "cyber" at bounding box center [291, 71] width 211 height 24
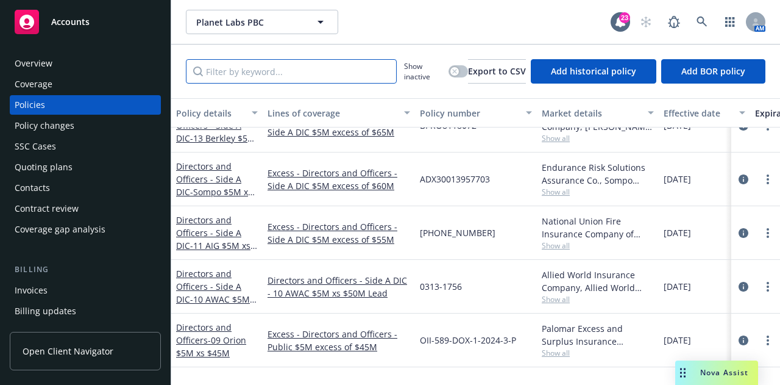
scroll to position [48, 0]
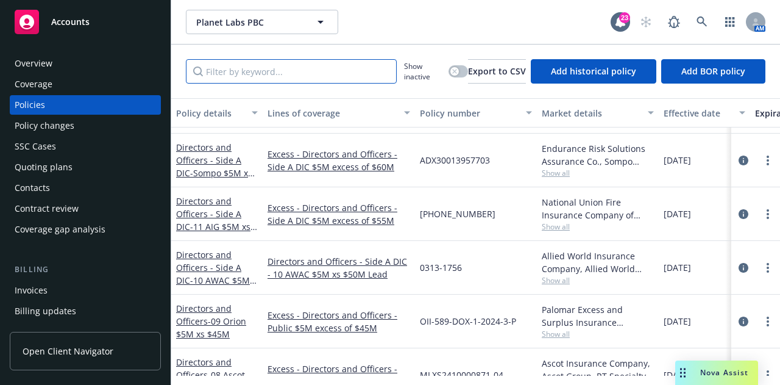
click at [249, 74] on input "Filter by keyword..." at bounding box center [291, 71] width 211 height 24
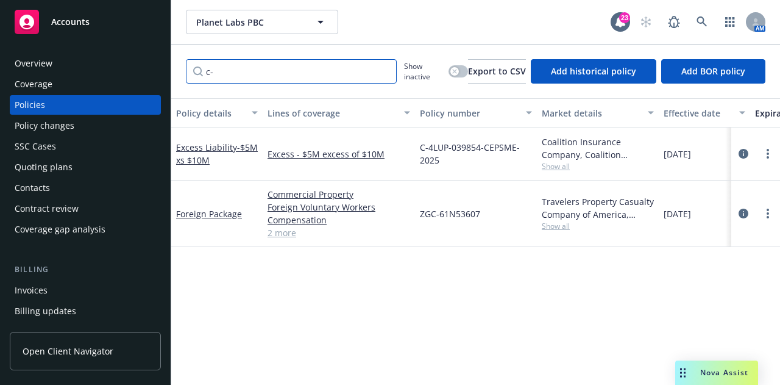
scroll to position [0, 0]
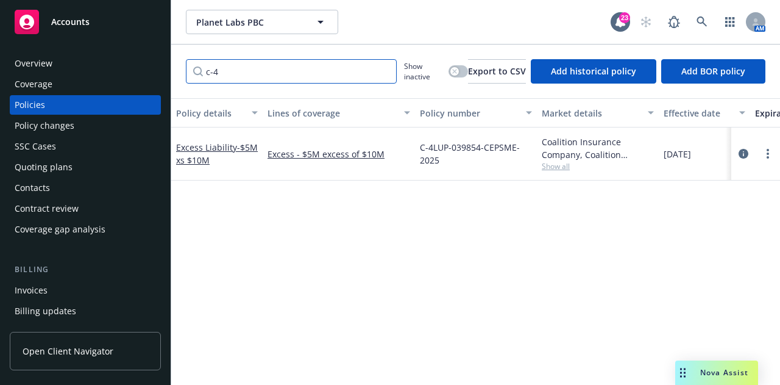
type input "c-4"
click at [748, 156] on icon "circleInformation" at bounding box center [744, 154] width 10 height 10
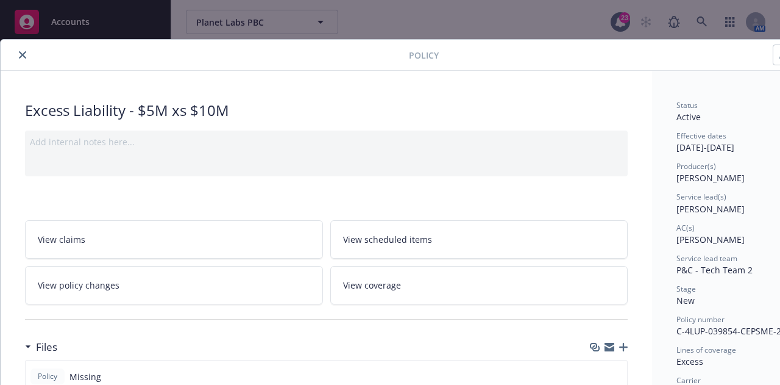
scroll to position [0, 67]
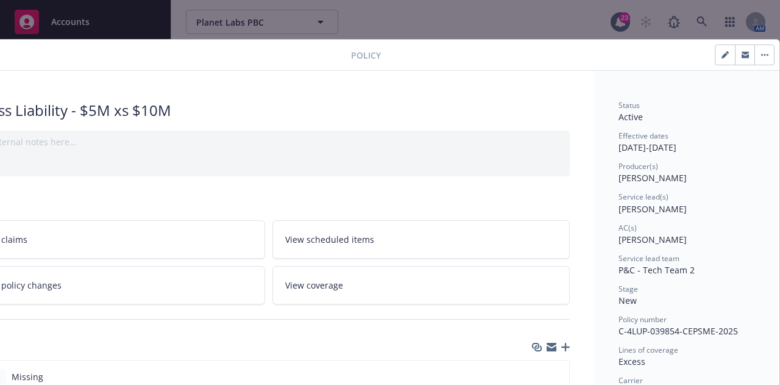
click at [715, 63] on button "button" at bounding box center [724, 54] width 19 height 19
select select "NEW"
select select "other"
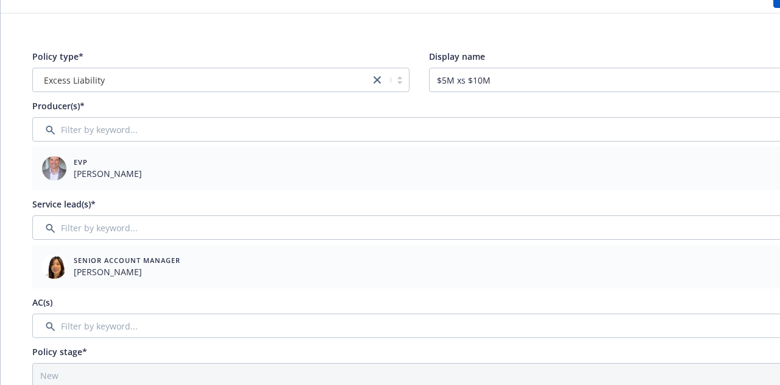
scroll to position [34, 0]
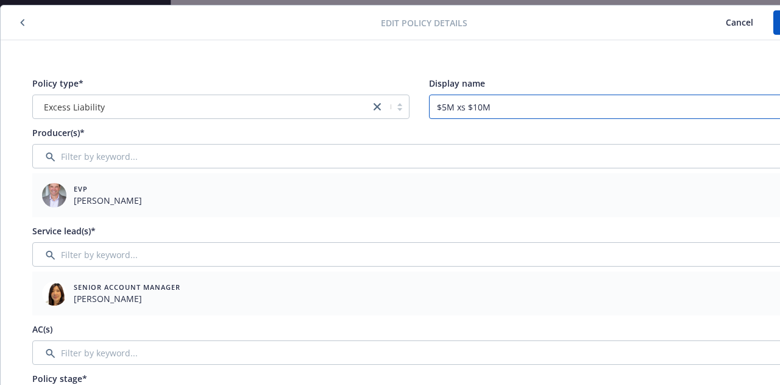
drag, startPoint x: 528, startPoint y: 107, endPoint x: 323, endPoint y: 110, distance: 204.8
click at [323, 110] on div "Policy type* Excess Liability Display name $5M xs $10M" at bounding box center [418, 98] width 773 height 42
paste input "Excess - Errors and Omissions, Cyber Liability $5M excess of $5"
type input "Excess - Errors and Omissions, Cyber Liability $5M excess of $5M"
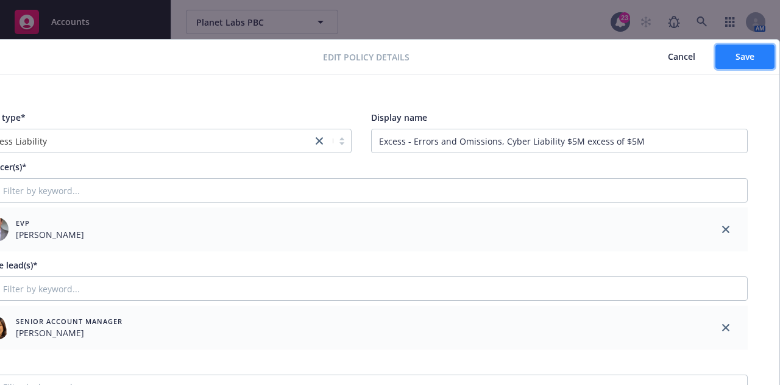
click at [736, 52] on span "Save" at bounding box center [745, 57] width 19 height 12
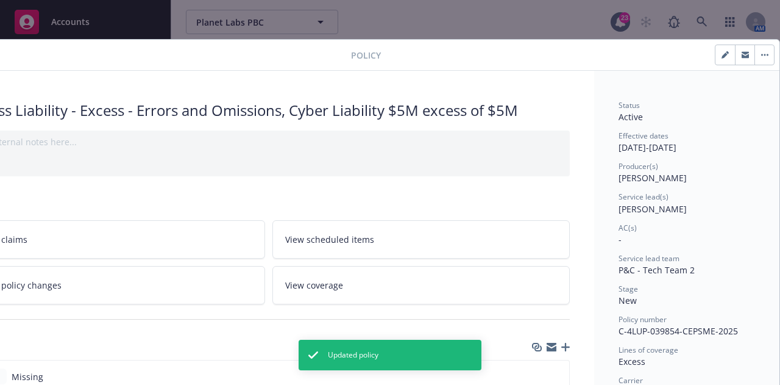
scroll to position [0, 0]
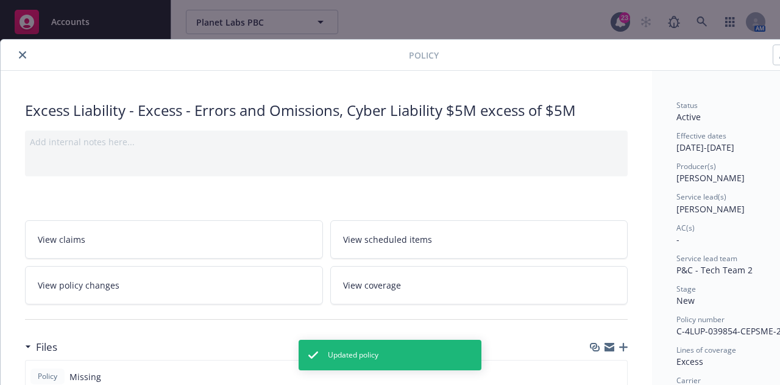
click at [27, 51] on button "close" at bounding box center [22, 55] width 15 height 15
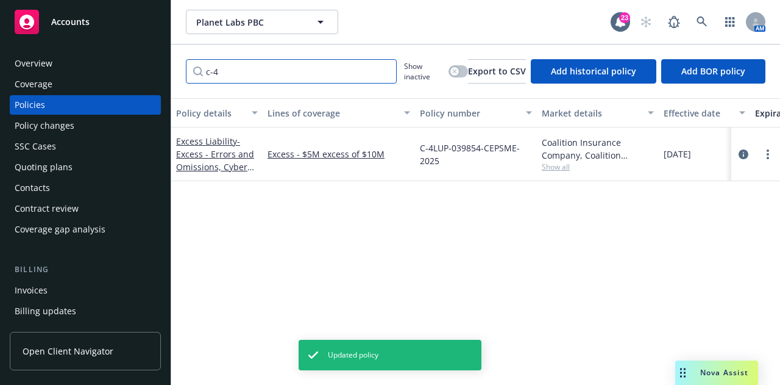
drag, startPoint x: 280, startPoint y: 83, endPoint x: 13, endPoint y: 41, distance: 270.3
click at [13, 41] on div "Accounts Overview Coverage Policies Policy changes SSC Cases Quoting plans Cont…" at bounding box center [390, 192] width 780 height 385
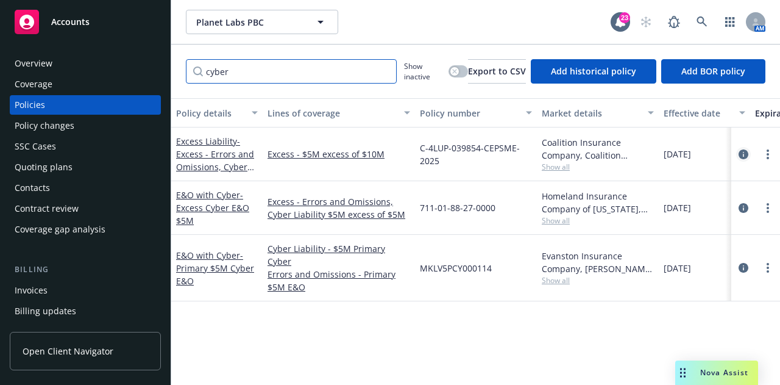
type input "cyber"
click at [743, 155] on icon "circleInformation" at bounding box center [744, 154] width 10 height 10
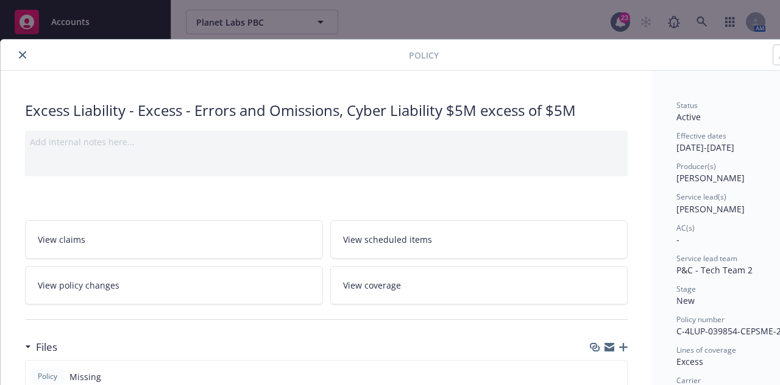
scroll to position [37, 0]
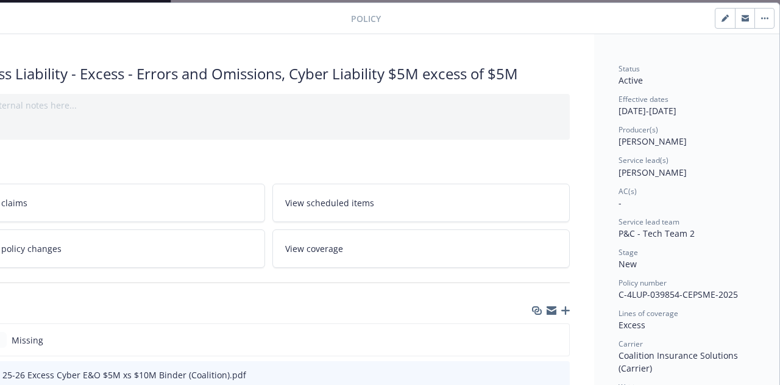
click at [721, 18] on icon "button" at bounding box center [724, 18] width 7 height 7
select select "NEW"
select select "other"
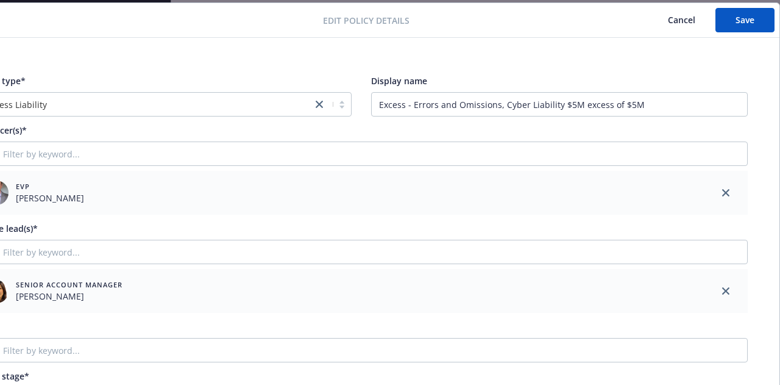
scroll to position [38, 67]
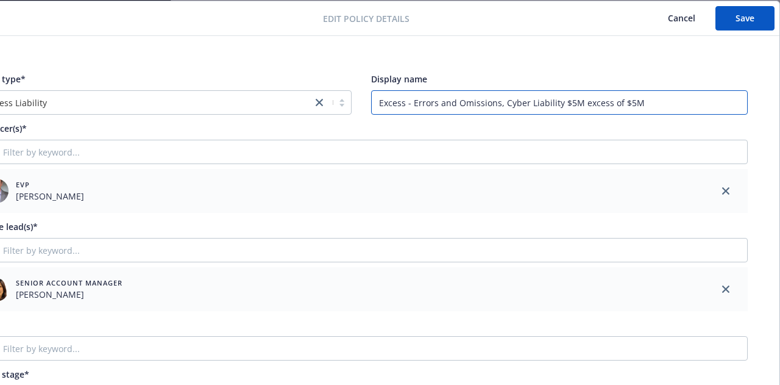
click at [112, 89] on body "Accounts Overview Coverage Policies Policy changes SSC Cases Quoting plans Cont…" at bounding box center [390, 192] width 780 height 385
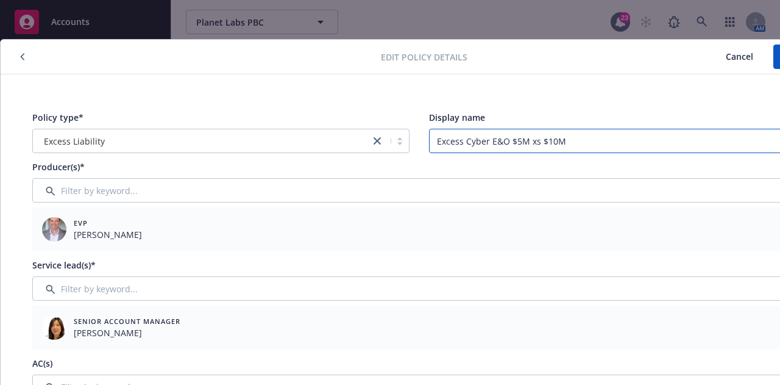
scroll to position [0, 67]
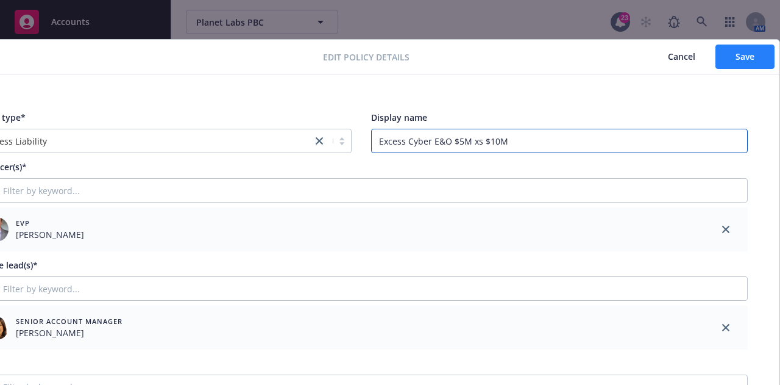
type input "Excess Cyber E&O $5M xs $10M"
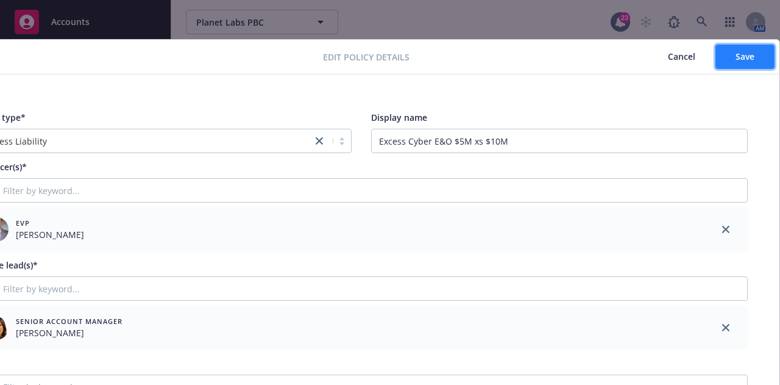
click at [742, 57] on span "Save" at bounding box center [745, 57] width 19 height 12
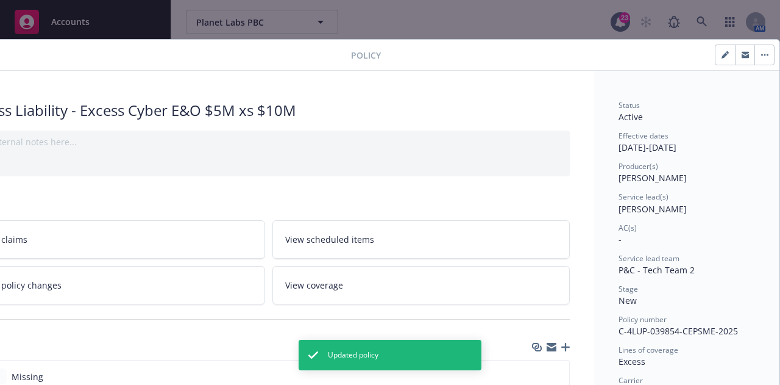
click at [767, 54] on icon "button" at bounding box center [768, 55] width 2 height 2
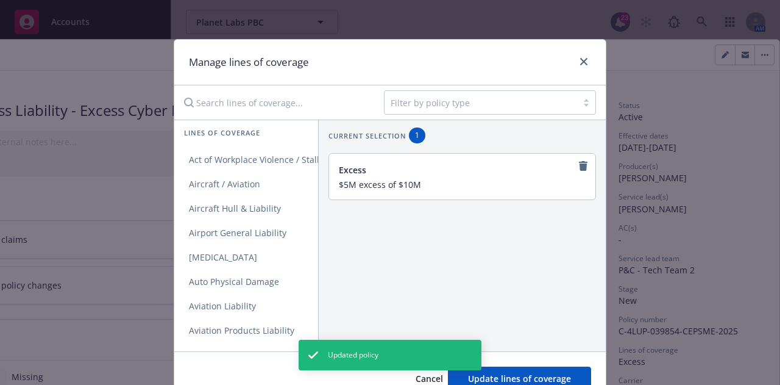
click at [408, 187] on input "$5M excess of $10M" at bounding box center [461, 184] width 244 height 11
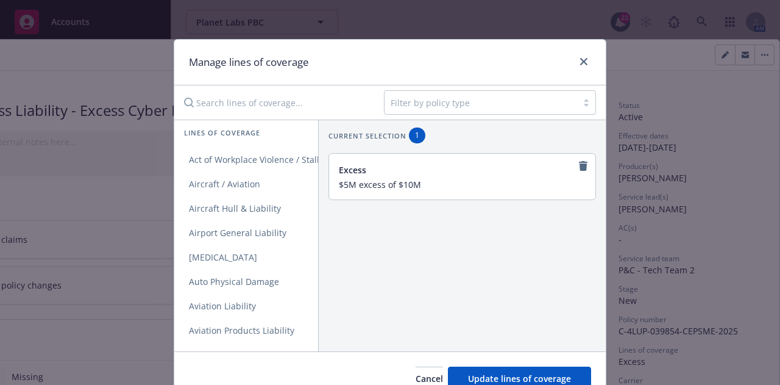
drag, startPoint x: 421, startPoint y: 183, endPoint x: 306, endPoint y: 191, distance: 115.4
click at [306, 191] on div "Lines of coverage Act of Workplace Violence / Stalking Threat Aircraft / Aviati…" at bounding box center [389, 235] width 431 height 232
paste input "Excess - Errors and Omissions, Cyber Liability $5M excess of $5"
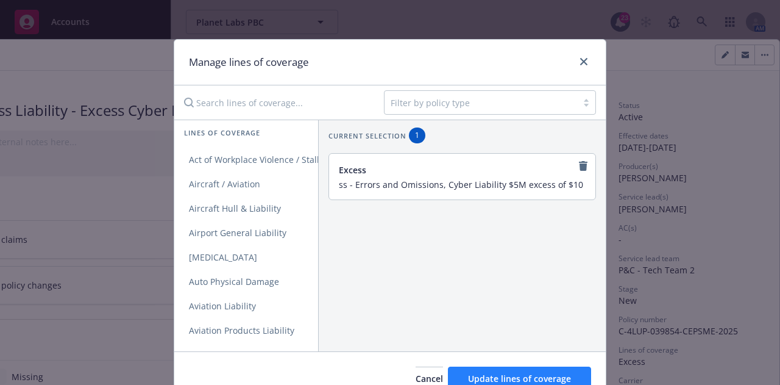
type input "Excess - Errors and Omissions, Cyber Liability $5M excess of $10M"
click at [537, 374] on span "Update lines of coverage" at bounding box center [519, 378] width 103 height 12
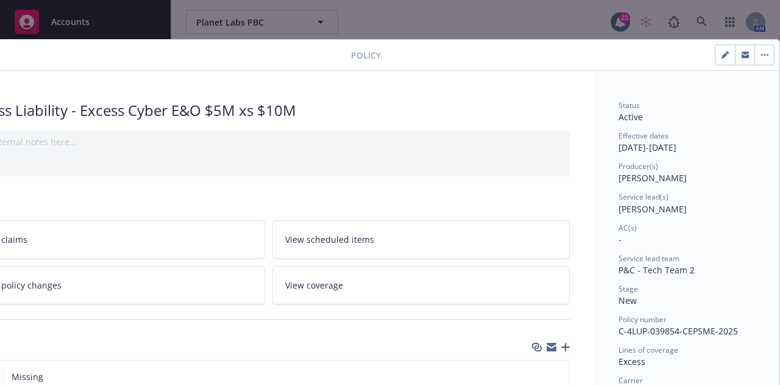
scroll to position [0, 0]
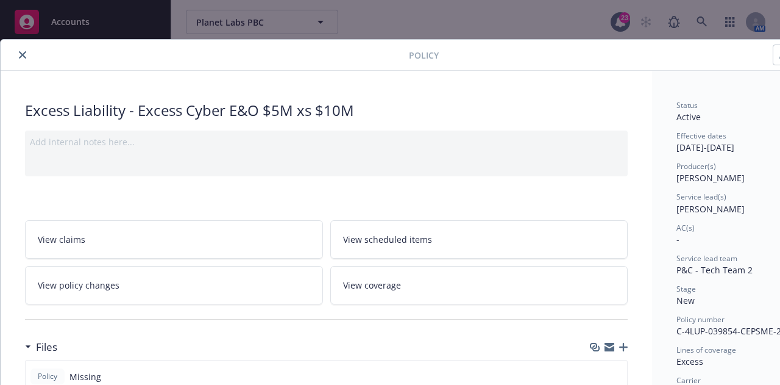
click at [22, 51] on icon "close" at bounding box center [22, 54] width 7 height 7
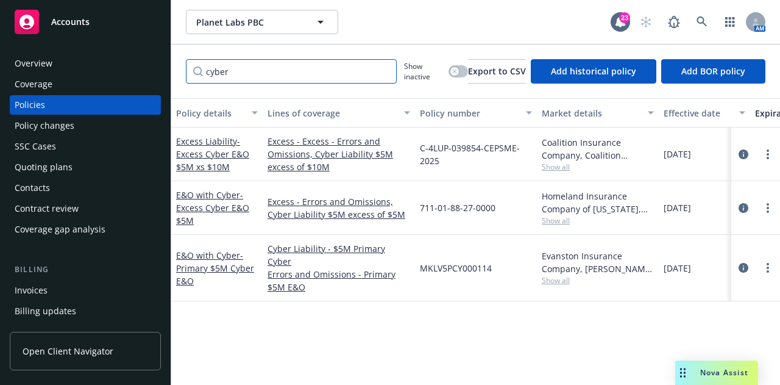
drag, startPoint x: 260, startPoint y: 76, endPoint x: 0, endPoint y: 101, distance: 261.3
click at [0, 101] on div "Accounts Overview Coverage Policies Policy changes SSC Cases Quoting plans Cont…" at bounding box center [390, 192] width 780 height 385
type input "CYBER"
click at [741, 147] on link "circleInformation" at bounding box center [743, 154] width 15 height 15
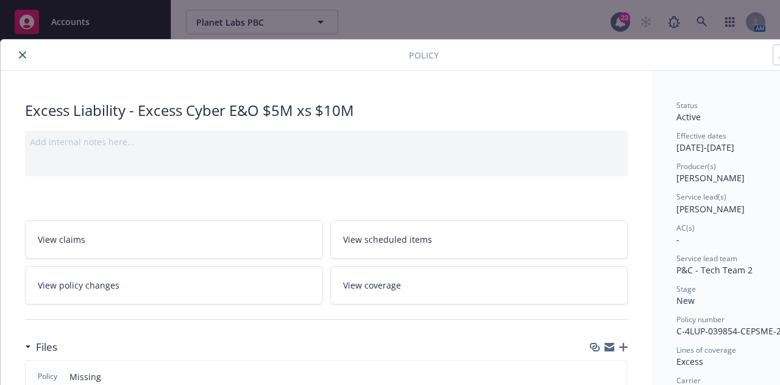
scroll to position [37, 0]
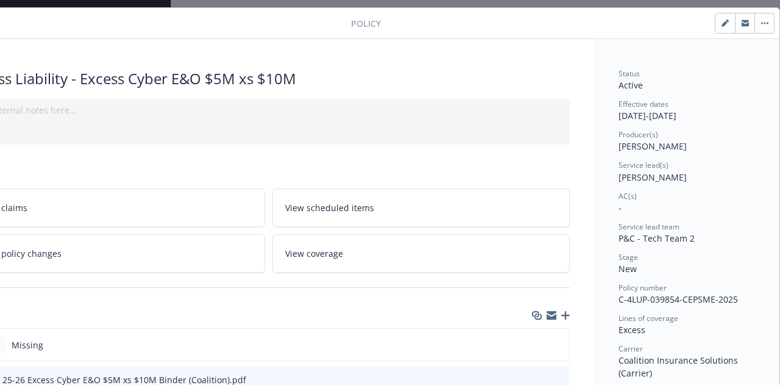
click at [721, 25] on icon "button" at bounding box center [724, 24] width 6 height 6
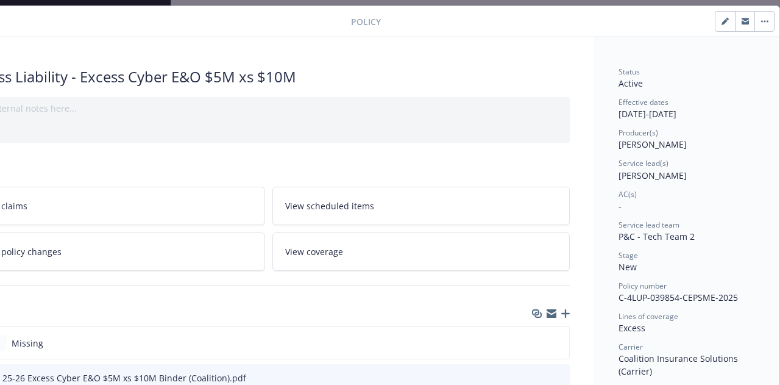
select select "NEW"
select select "other"
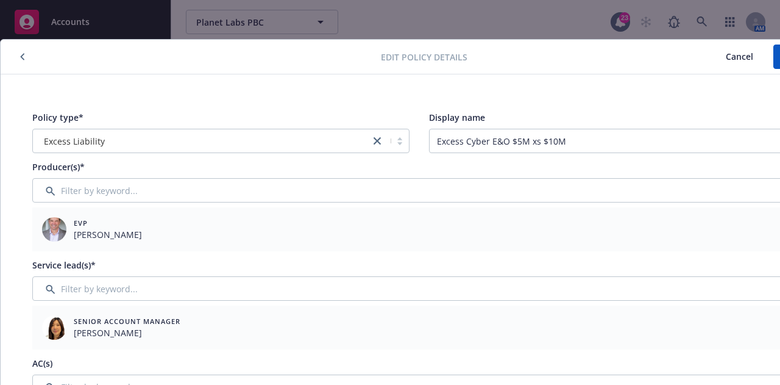
scroll to position [0, 67]
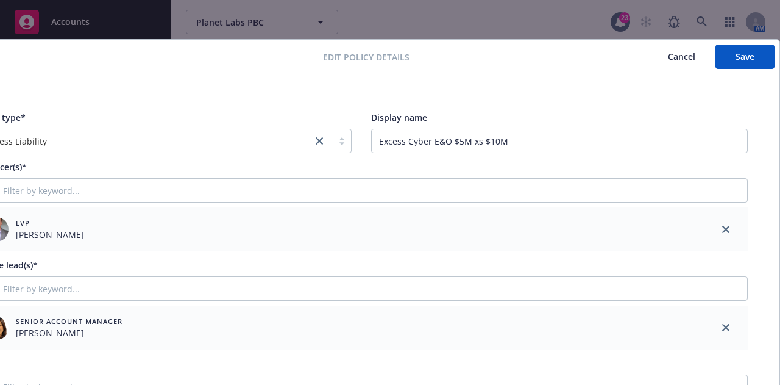
click at [684, 54] on span "Cancel" at bounding box center [681, 57] width 27 height 12
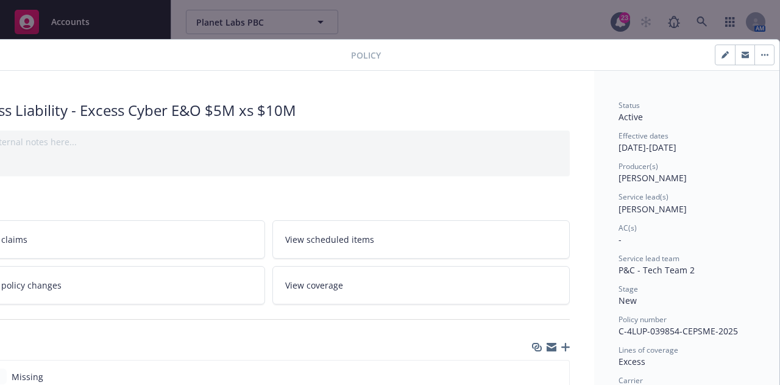
click at [763, 54] on button "button" at bounding box center [763, 54] width 19 height 19
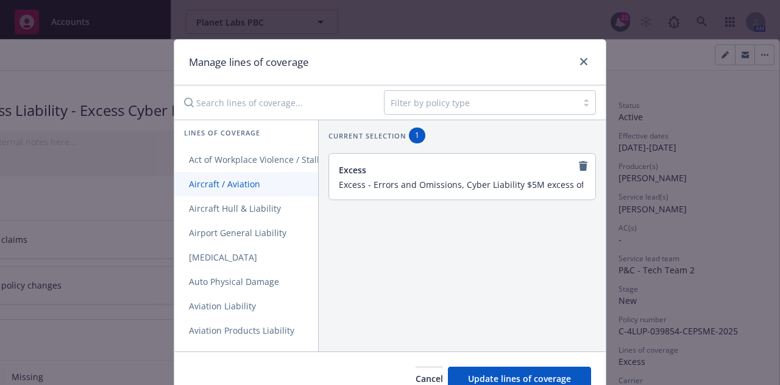
drag, startPoint x: 368, startPoint y: 183, endPoint x: 296, endPoint y: 179, distance: 72.0
click at [296, 179] on div "Lines of coverage Act of Workplace Violence / Stalking Threat Aircraft / Aviati…" at bounding box center [389, 235] width 431 height 232
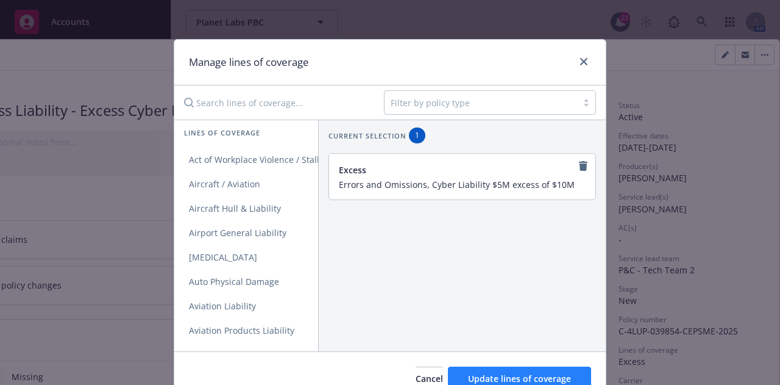
type input "Errors and Omissions, Cyber Liability $5M excess of $10M"
click at [560, 375] on span "Update lines of coverage" at bounding box center [519, 378] width 103 height 12
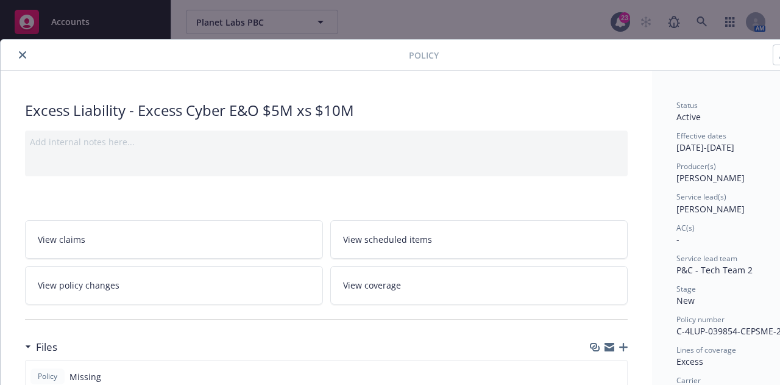
click at [26, 55] on button "close" at bounding box center [22, 55] width 15 height 15
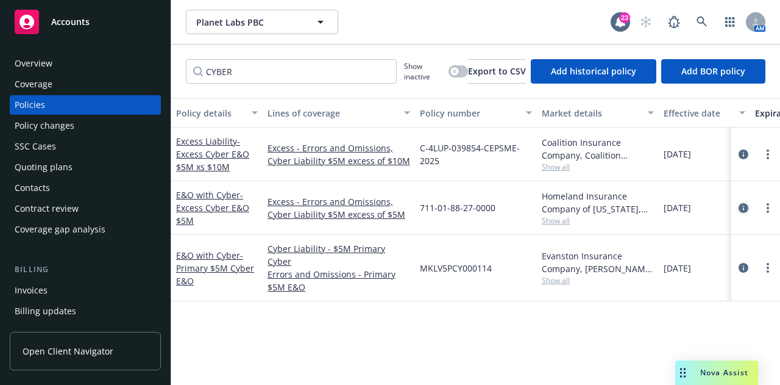
click at [745, 205] on icon "circleInformation" at bounding box center [744, 208] width 10 height 10
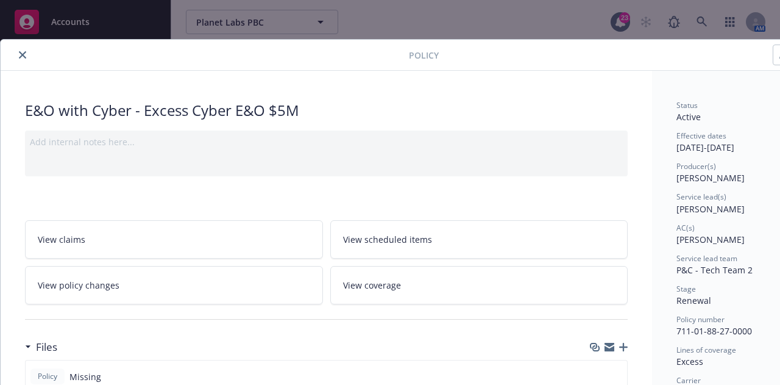
scroll to position [0, 67]
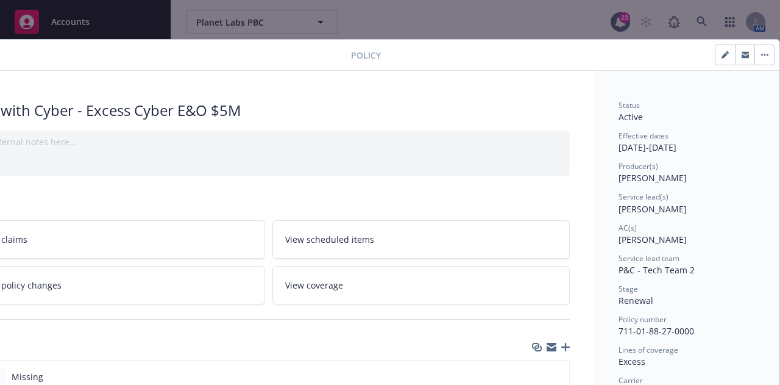
click at [715, 57] on button "button" at bounding box center [724, 54] width 19 height 19
select select "RENEWAL"
select select "other"
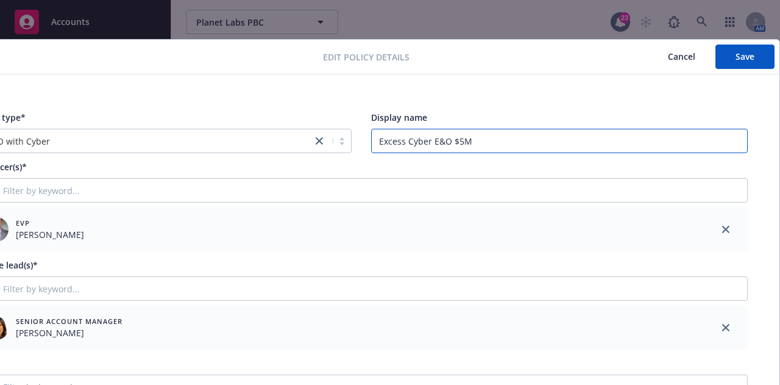
click at [523, 136] on input "Excess Cyber E&O $5M" at bounding box center [559, 141] width 377 height 24
type input "Excess Cyber E&O $5M xs $5M"
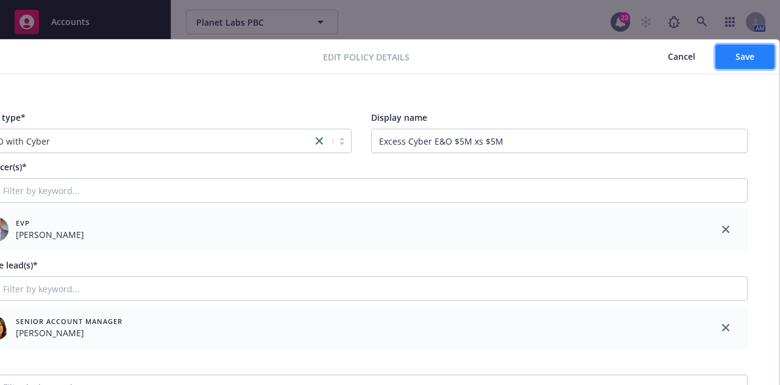
click at [736, 54] on span "Save" at bounding box center [745, 57] width 19 height 12
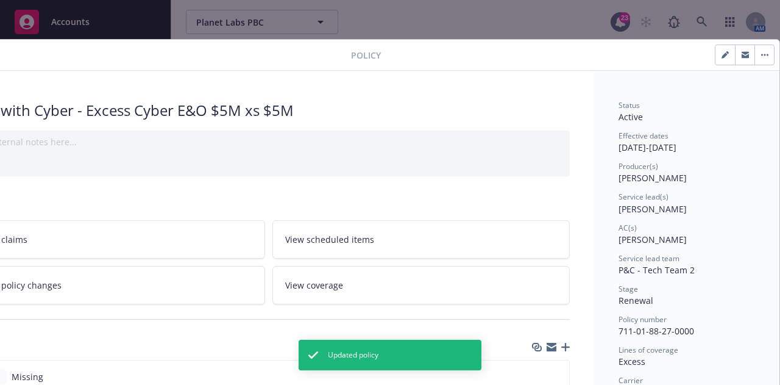
scroll to position [0, 0]
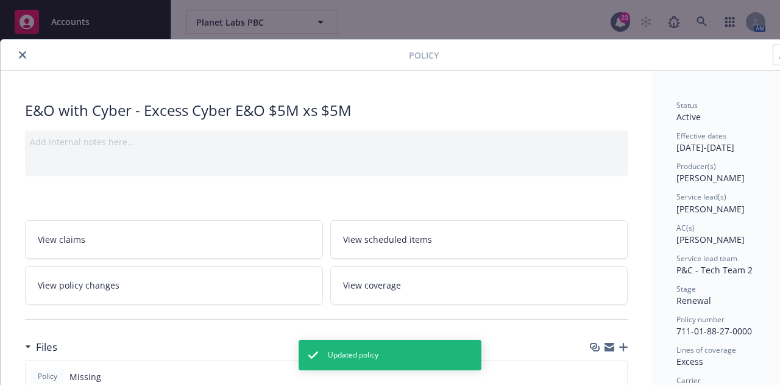
click at [17, 55] on button "close" at bounding box center [22, 55] width 15 height 15
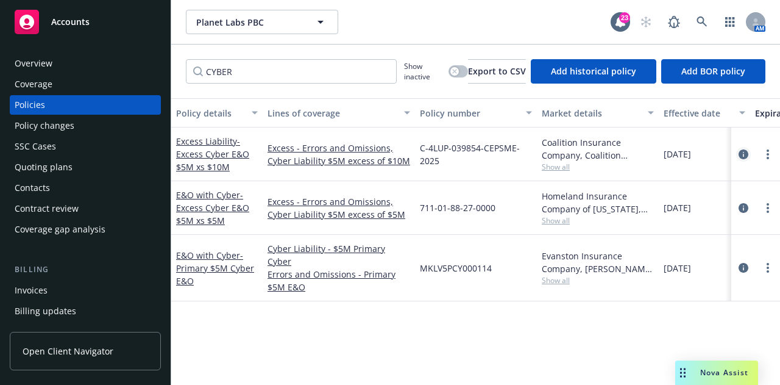
click at [744, 158] on icon "circleInformation" at bounding box center [744, 154] width 10 height 10
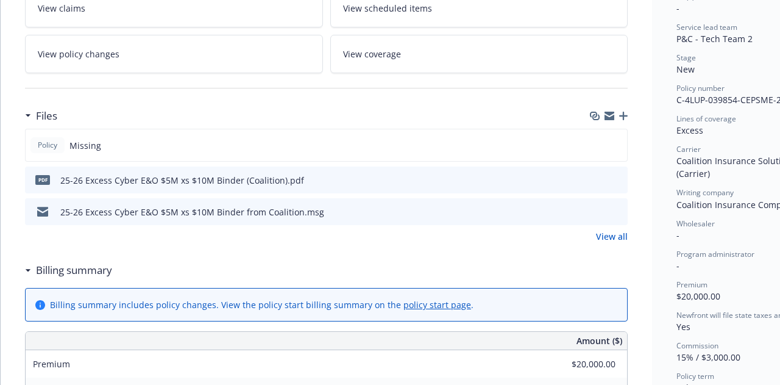
scroll to position [232, 0]
click at [596, 177] on icon "download file" at bounding box center [596, 179] width 10 height 10
click at [594, 207] on icon "download file" at bounding box center [596, 210] width 10 height 10
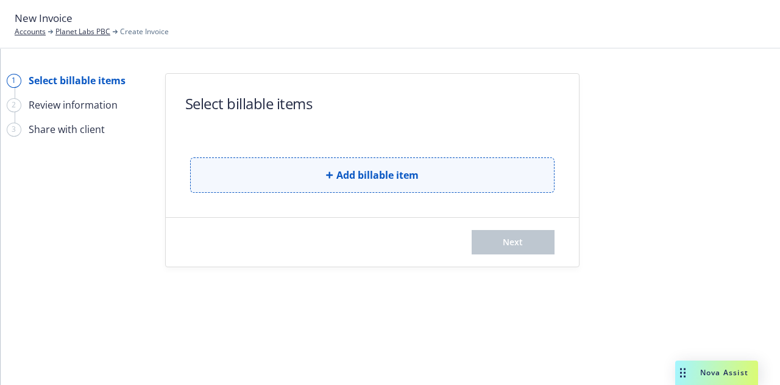
click at [448, 171] on button "Add billable item" at bounding box center [372, 174] width 364 height 35
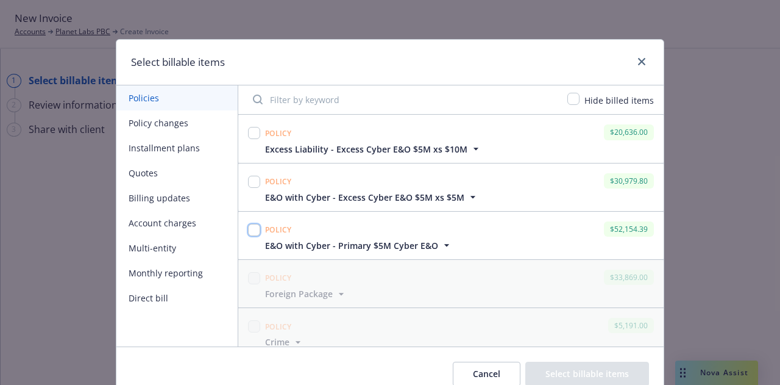
click at [250, 230] on input "checkbox" at bounding box center [254, 230] width 12 height 12
checkbox input "true"
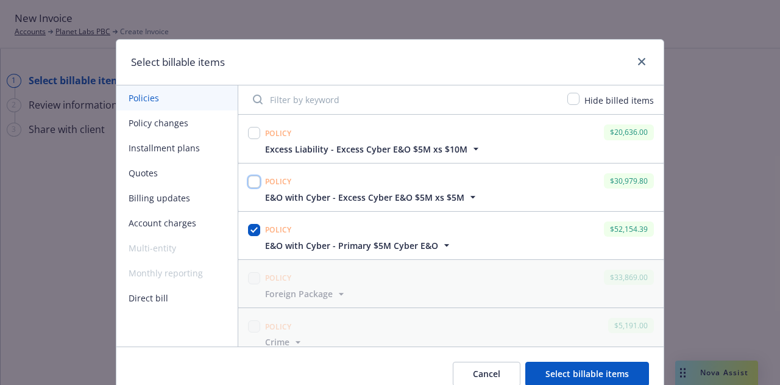
click at [248, 180] on input "checkbox" at bounding box center [254, 181] width 12 height 12
checkbox input "true"
click at [250, 132] on input "checkbox" at bounding box center [254, 133] width 12 height 12
checkbox input "true"
click at [597, 375] on button "Select billable items" at bounding box center [587, 373] width 124 height 24
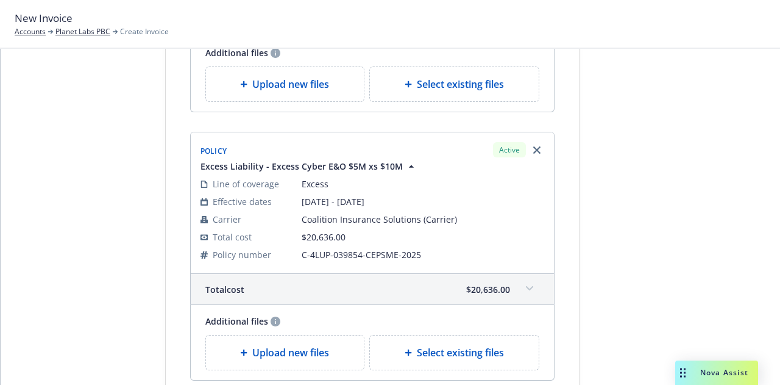
scroll to position [700, 0]
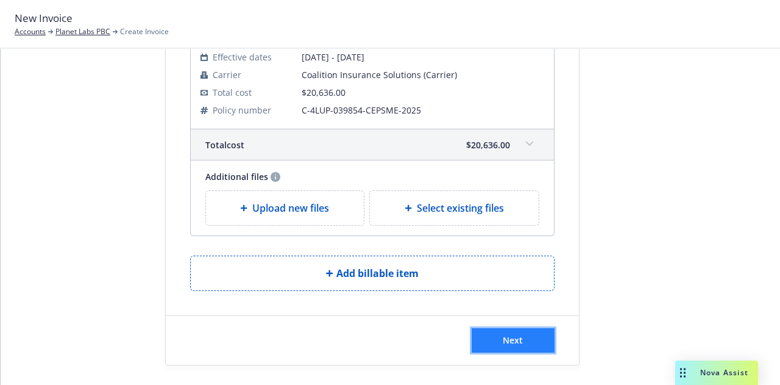
click at [529, 328] on button "Next" at bounding box center [513, 340] width 83 height 24
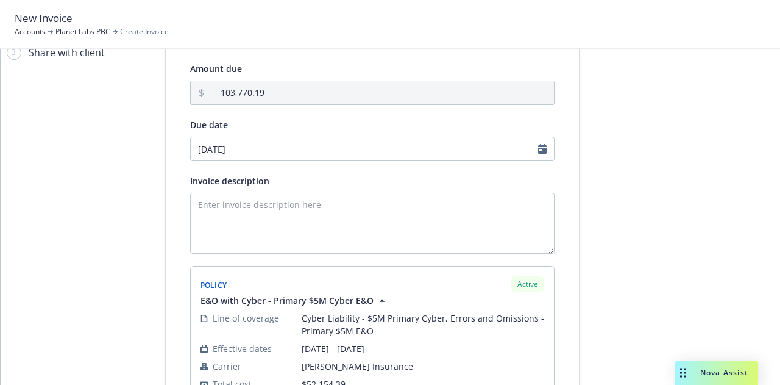
scroll to position [0, 0]
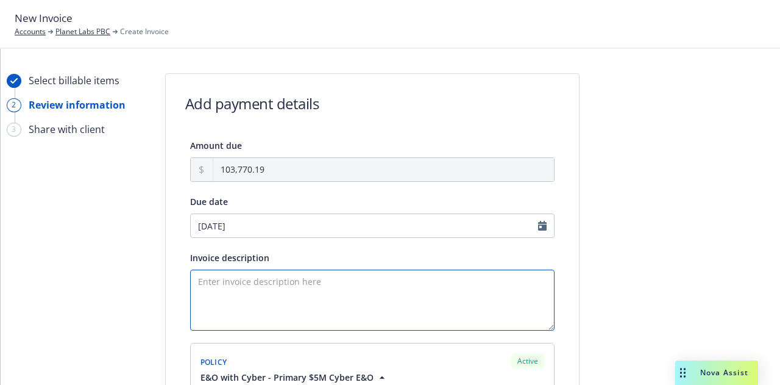
click at [406, 292] on textarea "Invoice description" at bounding box center [372, 299] width 364 height 61
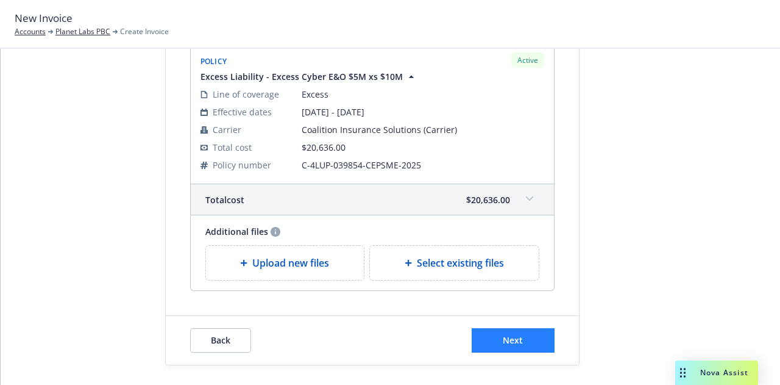
type textarea "Cyber E&O Renewal"
click at [527, 335] on button "Next" at bounding box center [513, 340] width 83 height 24
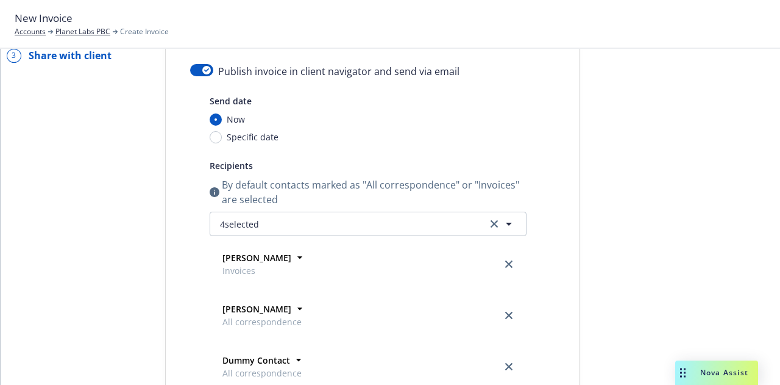
scroll to position [46, 0]
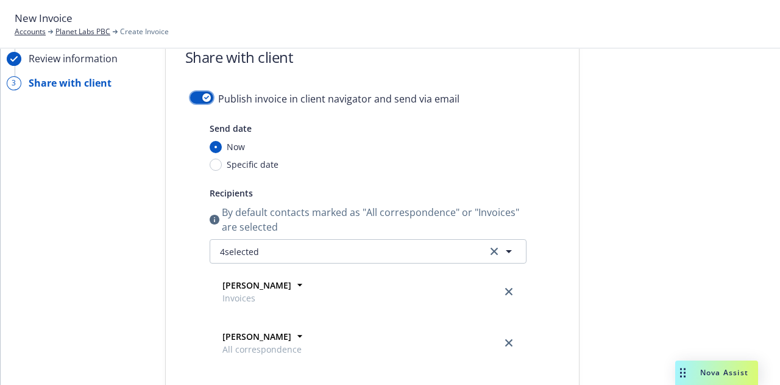
click at [195, 98] on button "button" at bounding box center [201, 97] width 23 height 12
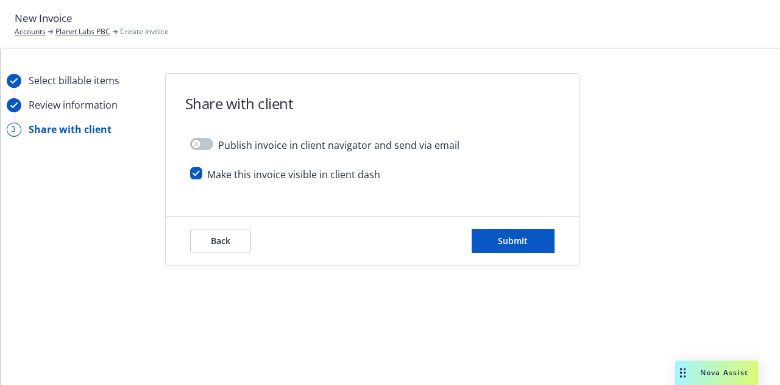
click at [526, 226] on div "Back Submit" at bounding box center [372, 240] width 413 height 49
click at [536, 242] on button "Submit" at bounding box center [513, 241] width 83 height 24
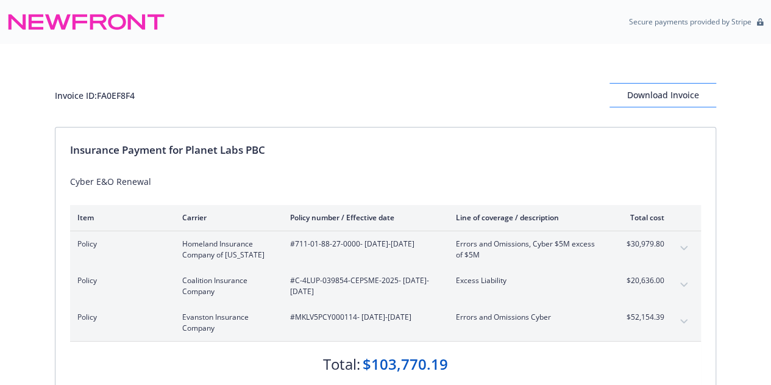
click at [656, 82] on div "Invoice ID: FA0EF8F4 Download Invoice" at bounding box center [385, 85] width 661 height 83
click at [667, 99] on div "Download Invoice" at bounding box center [662, 94] width 107 height 23
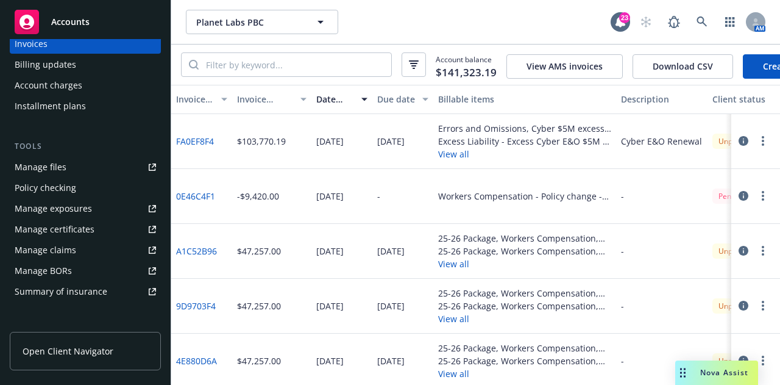
scroll to position [247, 0]
click at [97, 168] on link "Manage files" at bounding box center [85, 165] width 151 height 19
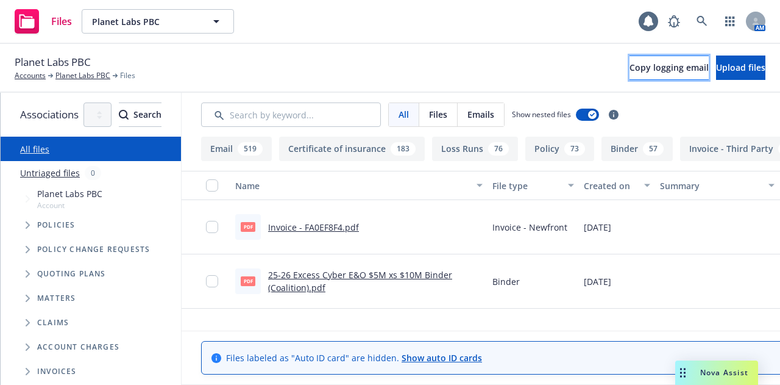
click at [629, 71] on span "Copy logging email" at bounding box center [668, 68] width 79 height 12
